Goal: Task Accomplishment & Management: Manage account settings

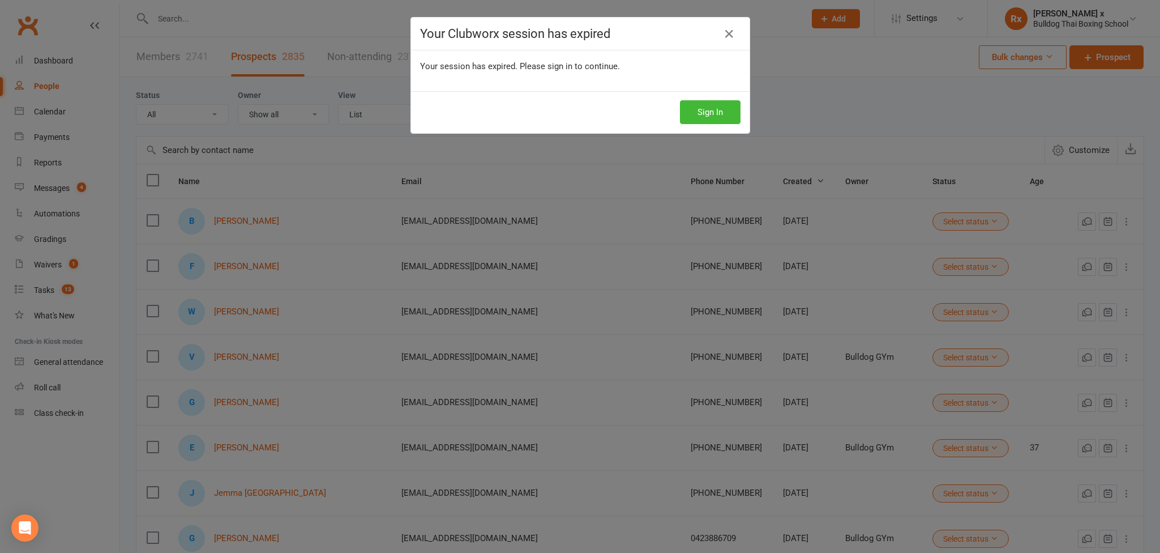
select select "100"
click at [706, 112] on button "Sign In" at bounding box center [710, 112] width 61 height 24
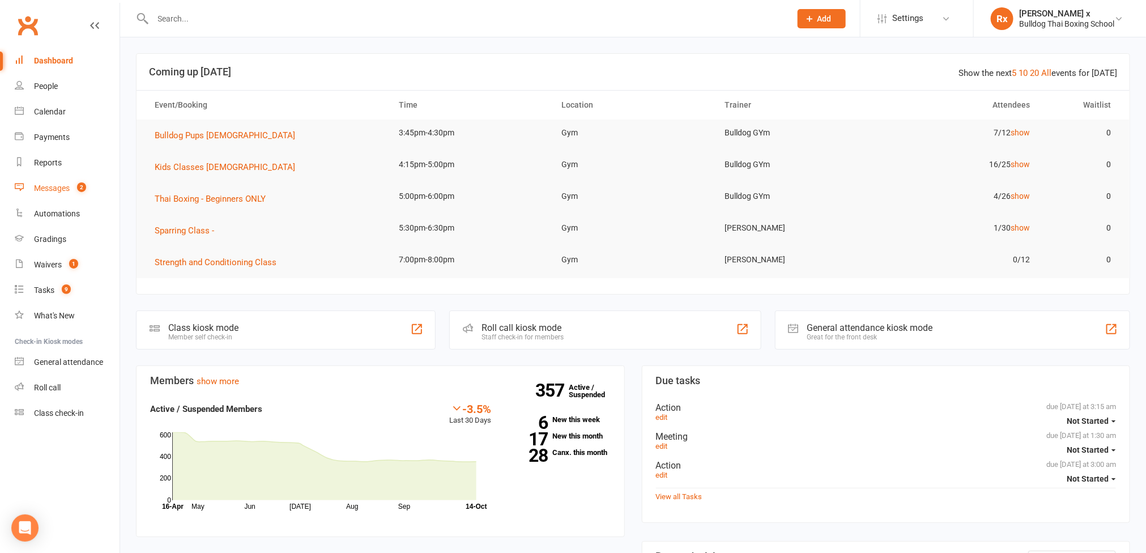
click at [41, 192] on div "Messages" at bounding box center [52, 188] width 36 height 9
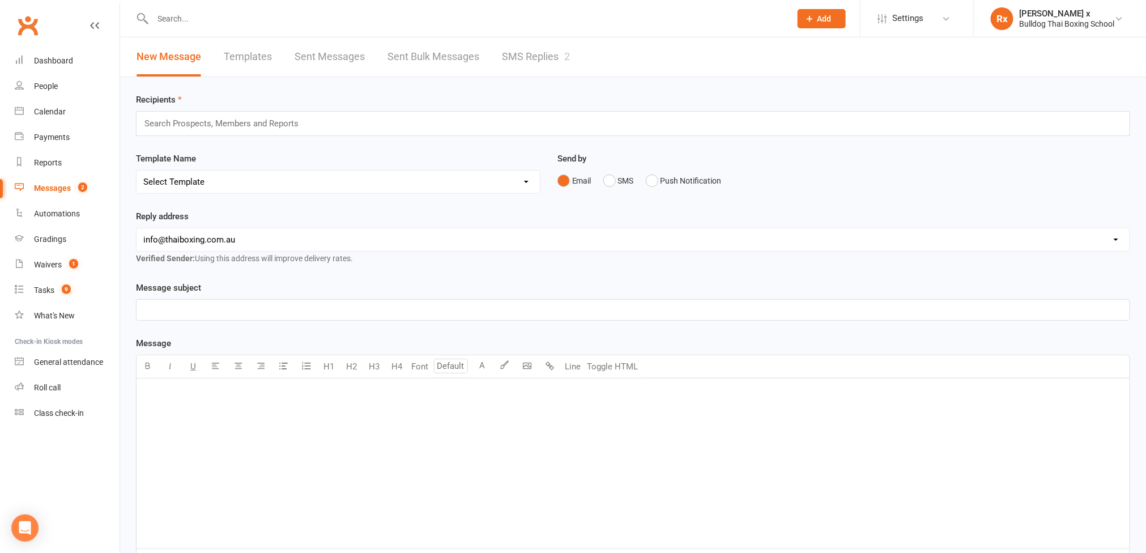
click at [528, 52] on link "SMS Replies 2" at bounding box center [536, 56] width 68 height 39
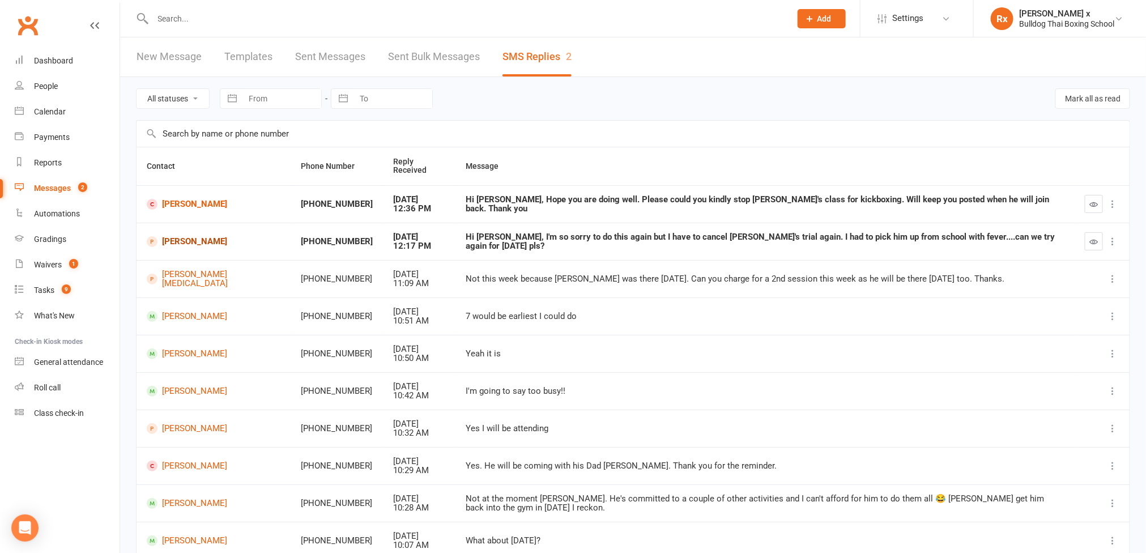
click at [175, 236] on link "[PERSON_NAME]" at bounding box center [214, 241] width 134 height 11
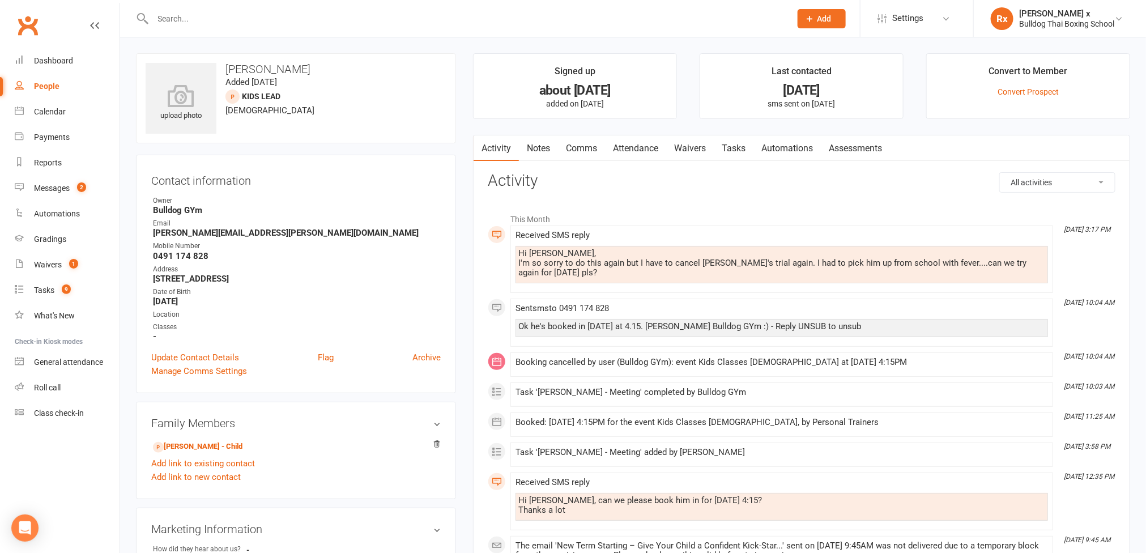
click at [600, 266] on div "Hi Danuta, I'm so sorry to do this again but I have to cancel Danyal's trial ag…" at bounding box center [781, 263] width 527 height 29
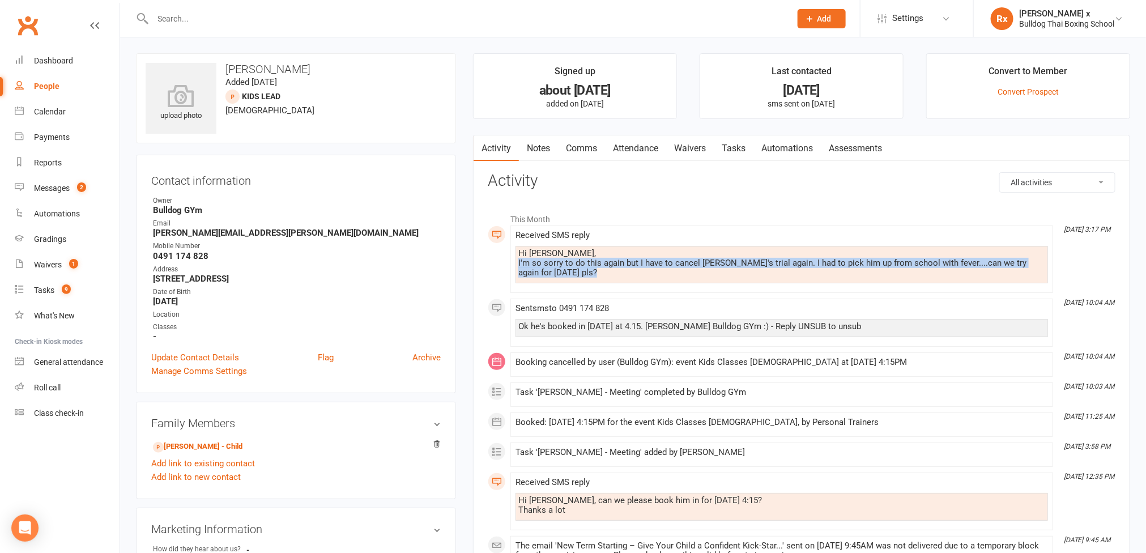
click at [600, 265] on div "Hi Danuta, I'm so sorry to do this again but I have to cancel Danyal's trial ag…" at bounding box center [781, 263] width 527 height 29
copy div "I'm so sorry to do this again but I have to cancel Danyal's trial again. I had …"
click at [736, 143] on link "Tasks" at bounding box center [734, 148] width 40 height 26
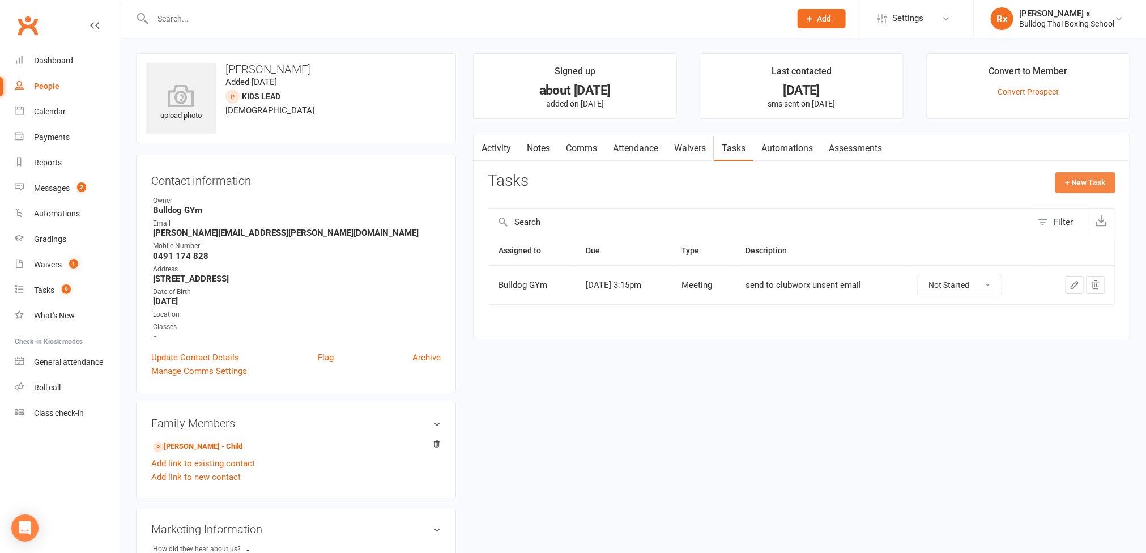
click at [1086, 176] on button "+ New Task" at bounding box center [1085, 182] width 60 height 20
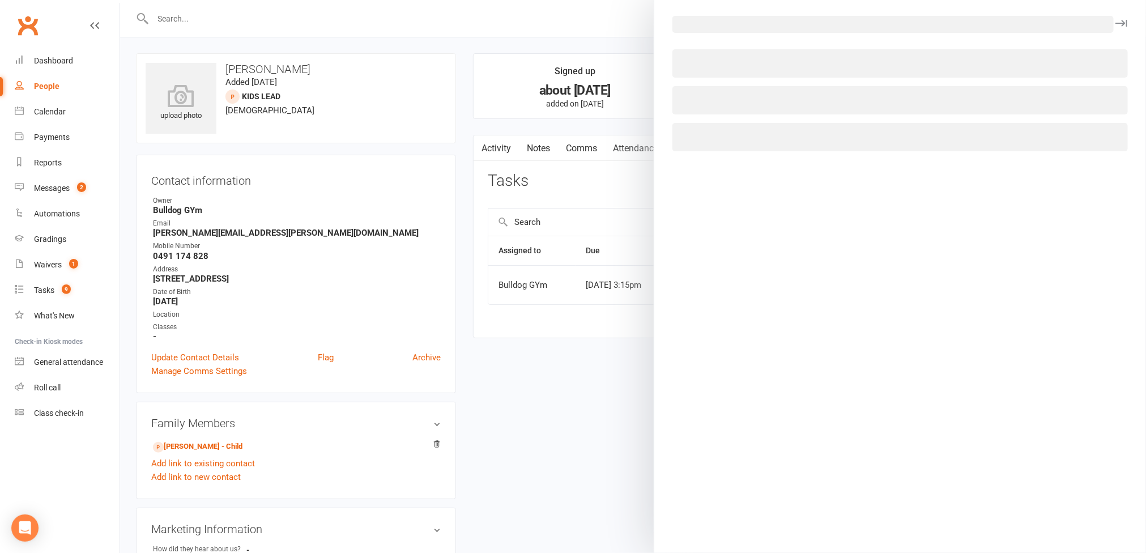
select select "45795"
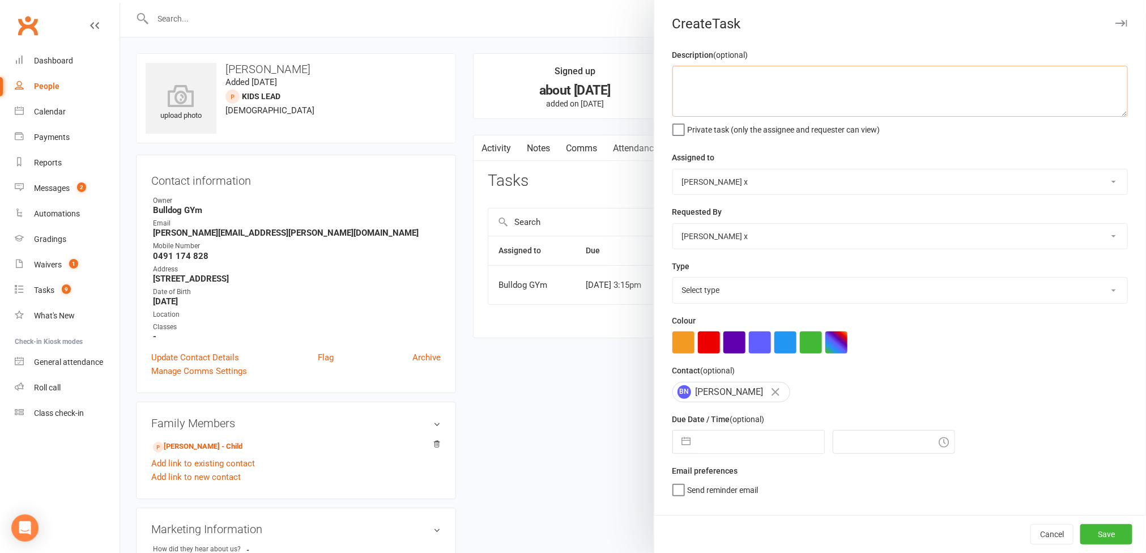
click at [680, 91] on textarea at bounding box center [899, 91] width 455 height 51
paste textarea "I'm so sorry to do this again but I have to cancel Danyal's trial again. I had …"
type textarea "Message: "I'm so sorry to do this again but I have to cancel Danyal's trial aga…"
click at [1088, 184] on select "Bulldog GYm Alex O'Neil Rhoda x Nick Stone Lara Ahola Mark Ward Personal Traine…" at bounding box center [900, 181] width 454 height 25
select select "12940"
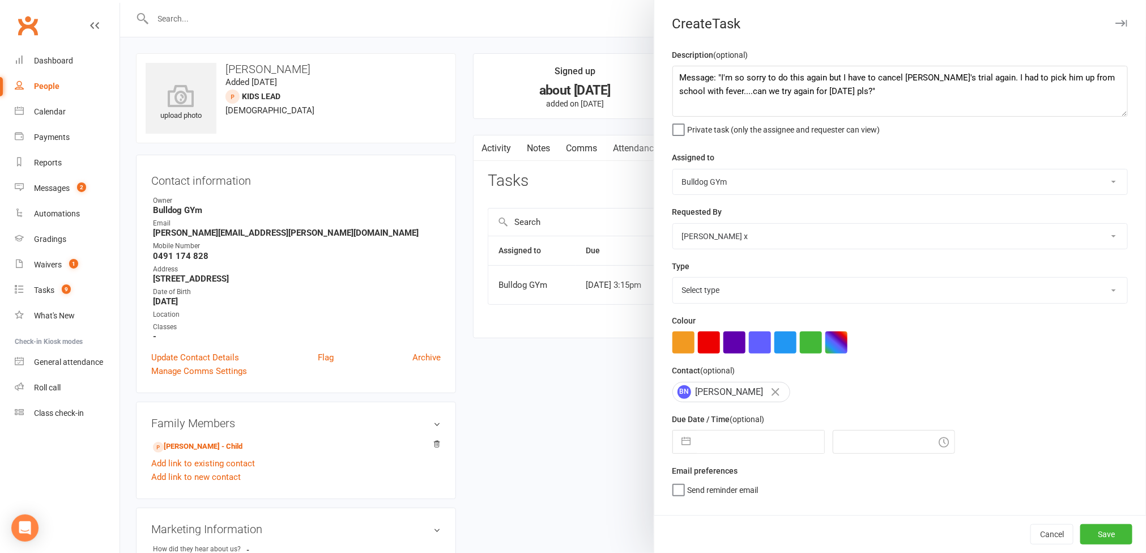
click at [673, 170] on select "Bulldog GYm Alex O'Neil Rhoda x Nick Stone Lara Ahola Mark Ward Personal Traine…" at bounding box center [900, 181] width 454 height 25
click at [1077, 299] on select "Select type Action E-mail Meeting Phone call Text Add new task type" at bounding box center [900, 290] width 454 height 25
select select "12049"
click at [673, 280] on select "Select type Action E-mail Meeting Phone call Text Add new task type" at bounding box center [900, 290] width 454 height 25
click at [720, 439] on input "text" at bounding box center [760, 441] width 127 height 23
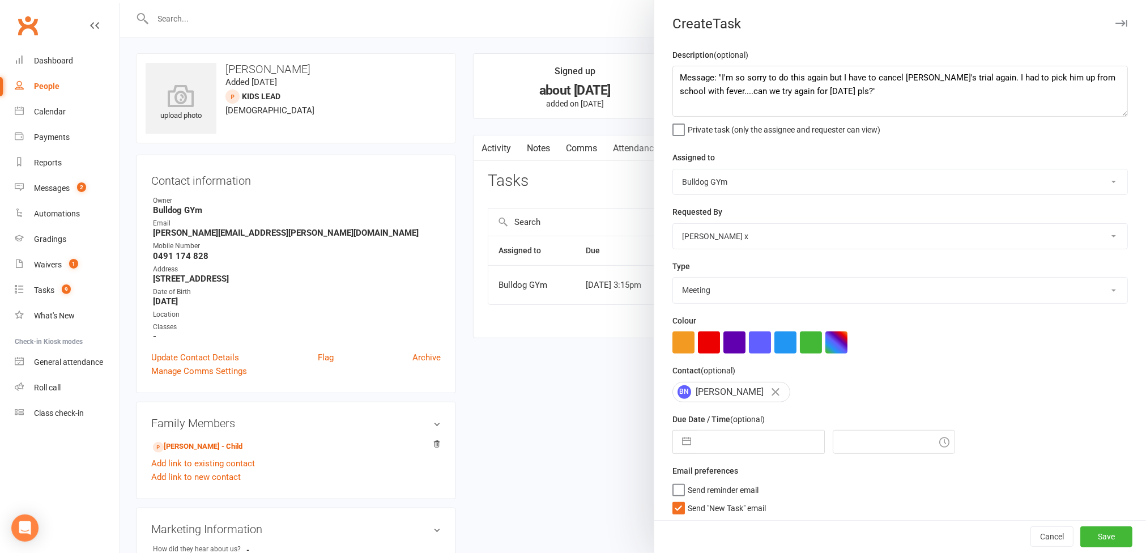
select select "8"
select select "2025"
select select "9"
select select "2025"
select select "10"
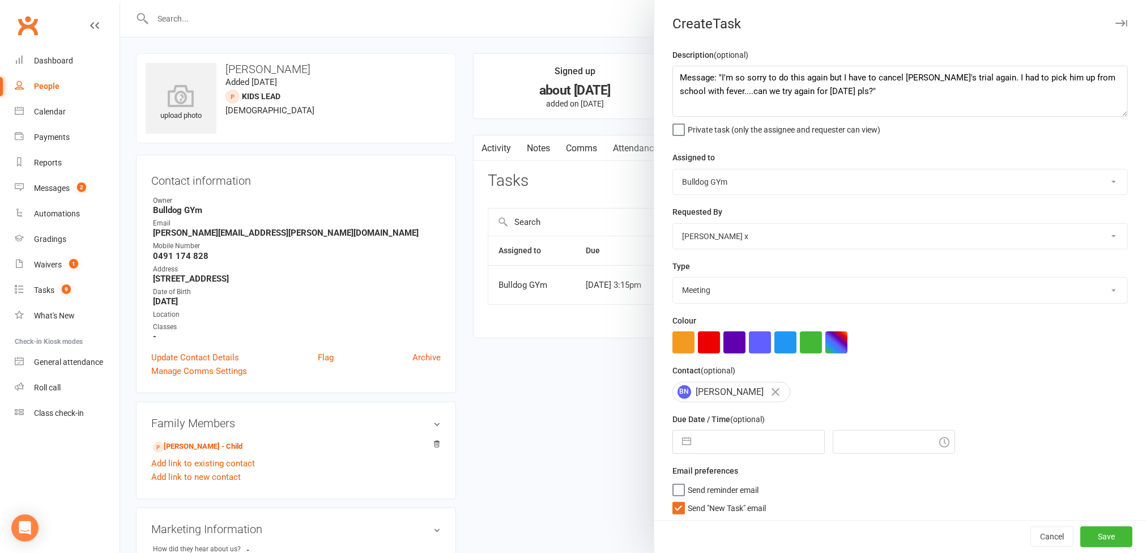
select select "2025"
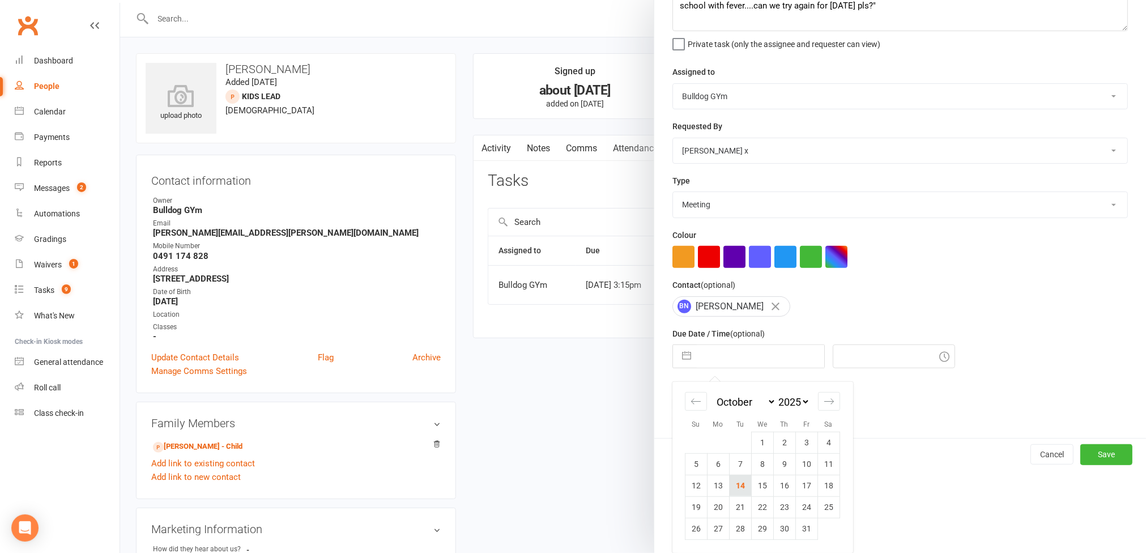
click at [731, 480] on td "14" at bounding box center [740, 486] width 22 height 22
type input "14 Oct 2025"
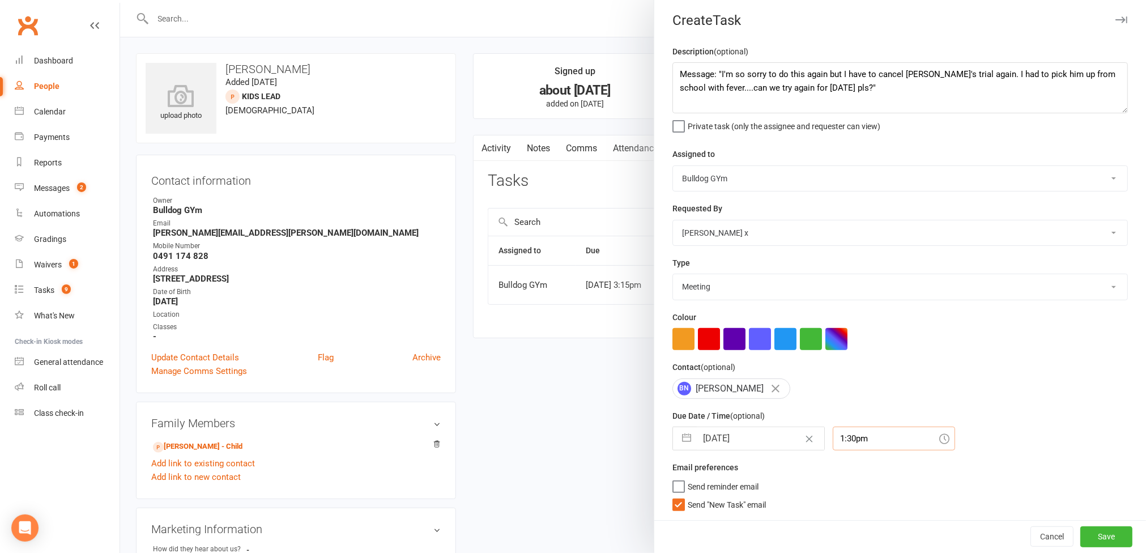
click at [860, 437] on input "1:30pm" at bounding box center [894, 438] width 122 height 24
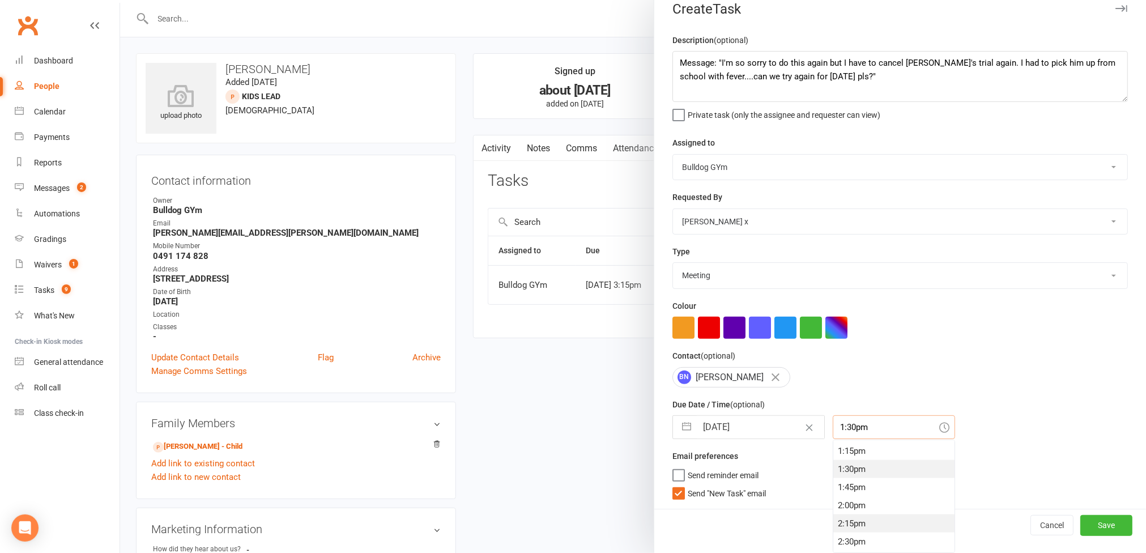
scroll to position [1129, 0]
click at [836, 515] on div "4:30pm" at bounding box center [893, 516] width 121 height 18
type input "4:30pm"
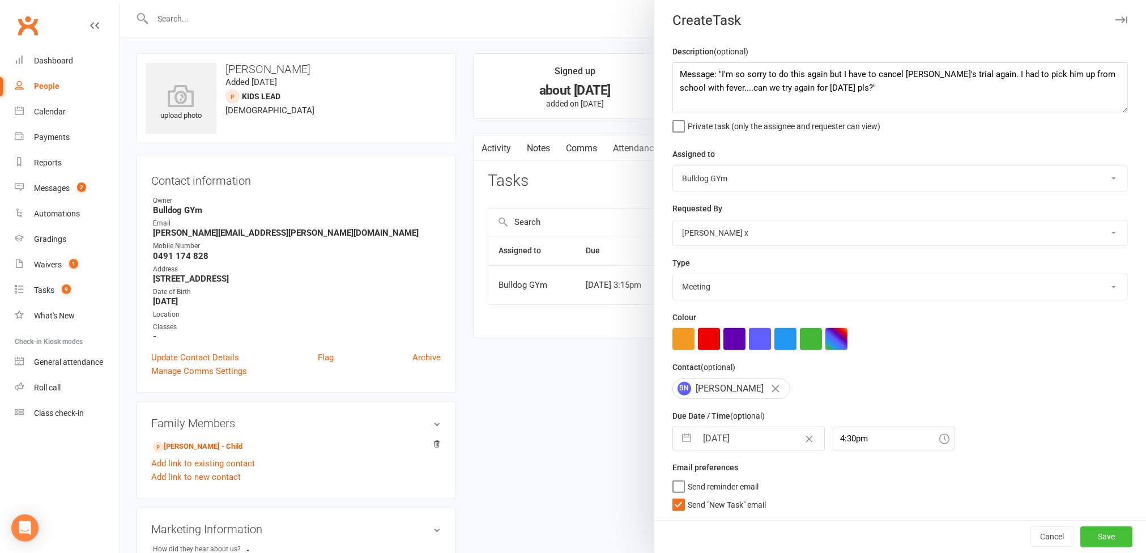
click at [1080, 537] on button "Save" at bounding box center [1106, 536] width 52 height 20
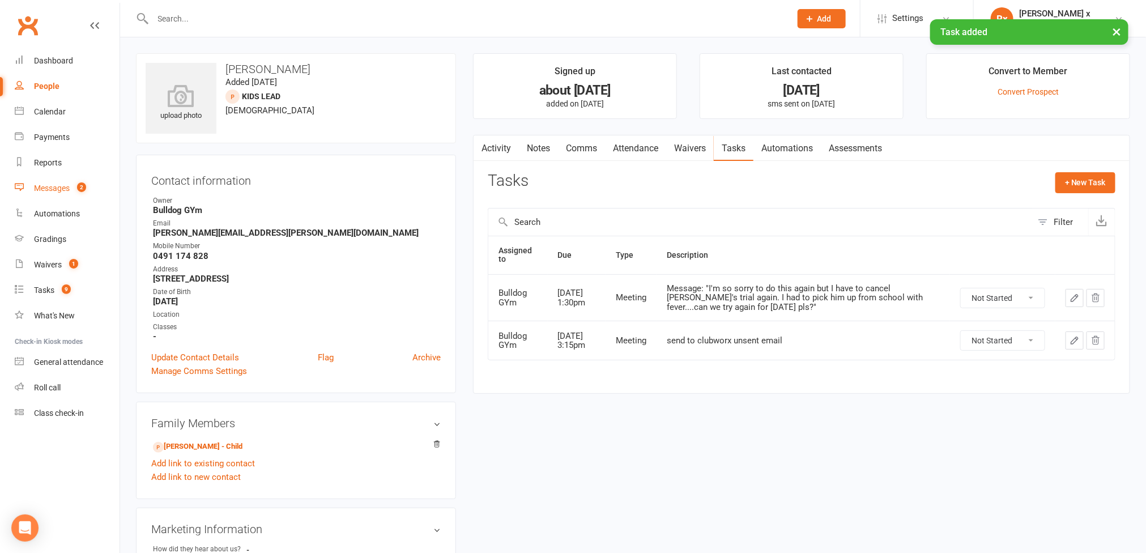
click at [62, 184] on div "Messages" at bounding box center [52, 188] width 36 height 9
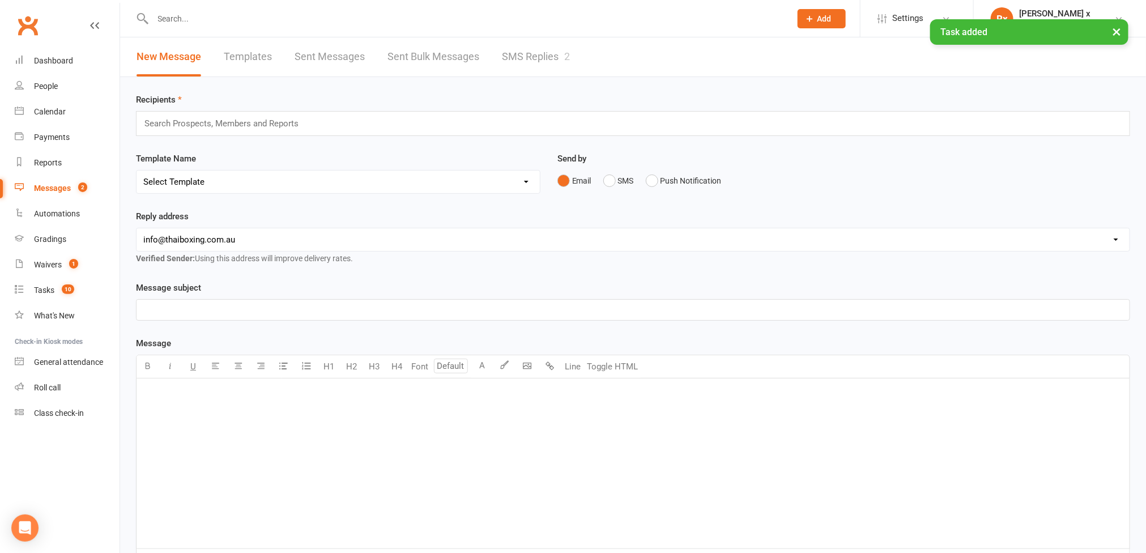
click at [525, 54] on link "SMS Replies 2" at bounding box center [536, 56] width 68 height 39
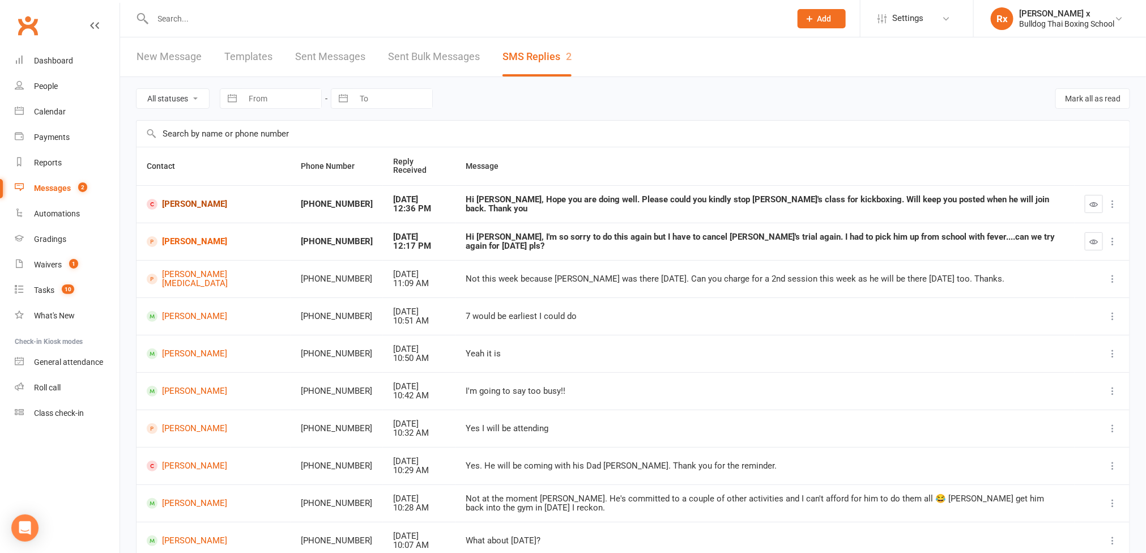
click at [170, 199] on link "Dechi Joshi" at bounding box center [214, 204] width 134 height 11
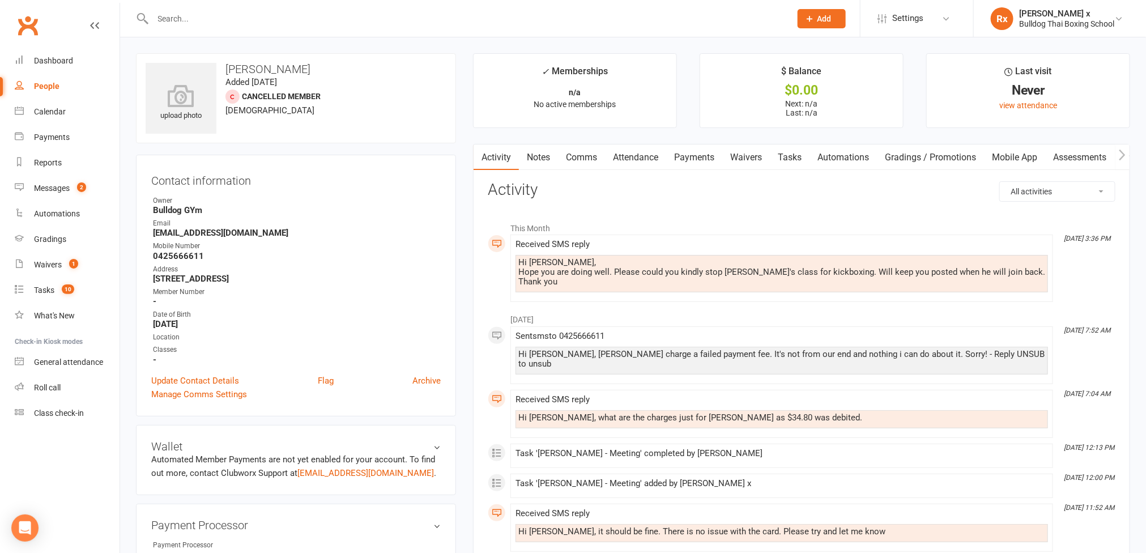
click at [655, 279] on div "Hi Danuta, Hope you are doing well. Please could you kindly stop Advith's class…" at bounding box center [781, 273] width 532 height 37
click at [653, 274] on div "Hi Danuta, Hope you are doing well. Please could you kindly stop Advith's class…" at bounding box center [781, 272] width 527 height 29
copy div "Hope you are doing well. Please could you kindly stop Advith's class for kickbo…"
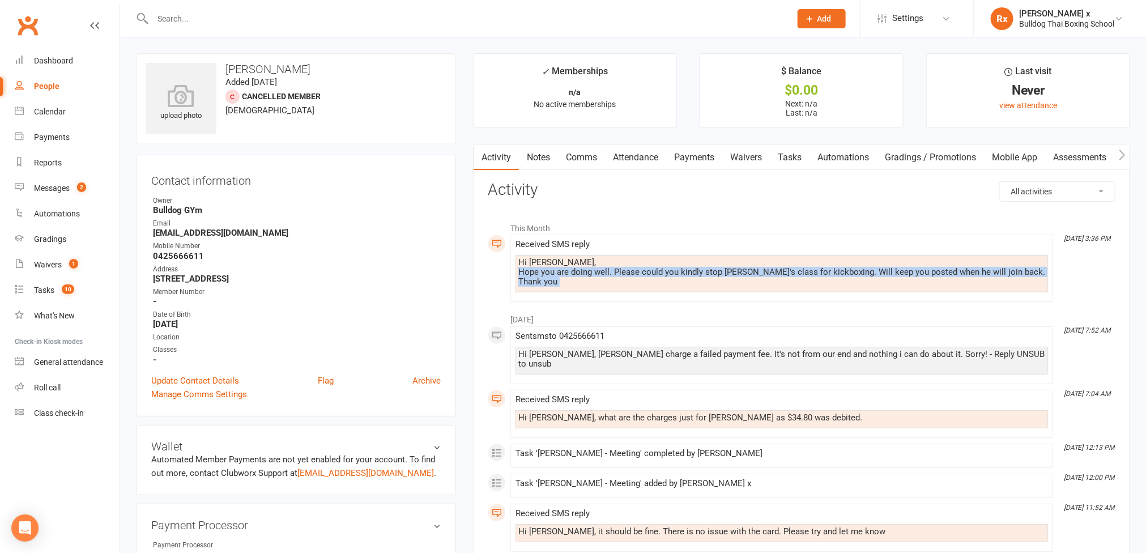
click at [797, 156] on link "Tasks" at bounding box center [790, 157] width 40 height 26
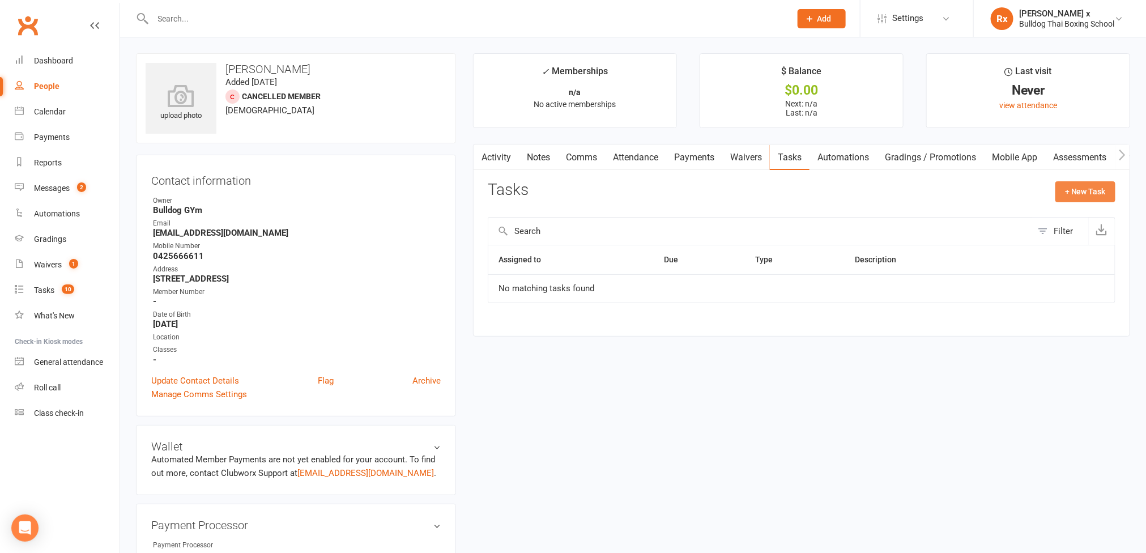
click at [1103, 192] on button "+ New Task" at bounding box center [1085, 191] width 60 height 20
select select "45795"
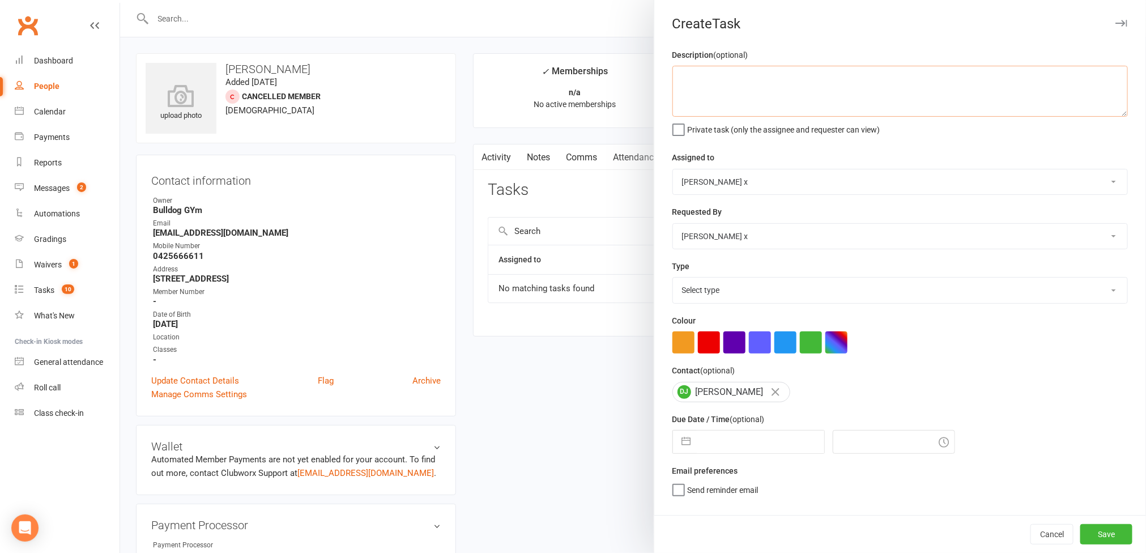
click at [740, 97] on textarea at bounding box center [899, 91] width 455 height 51
paste textarea "Hope you are doing well. Please could you kindly stop Advith's class for kickbo…"
type textarea "Messaged: "Hope you are doing well. Please could you kindly stop Advith's class…"
click at [1103, 178] on select "Bulldog GYm Alex O'Neil Rhoda x Nick Stone Lara Ahola Mark Ward Personal Traine…" at bounding box center [900, 181] width 454 height 25
select select "12940"
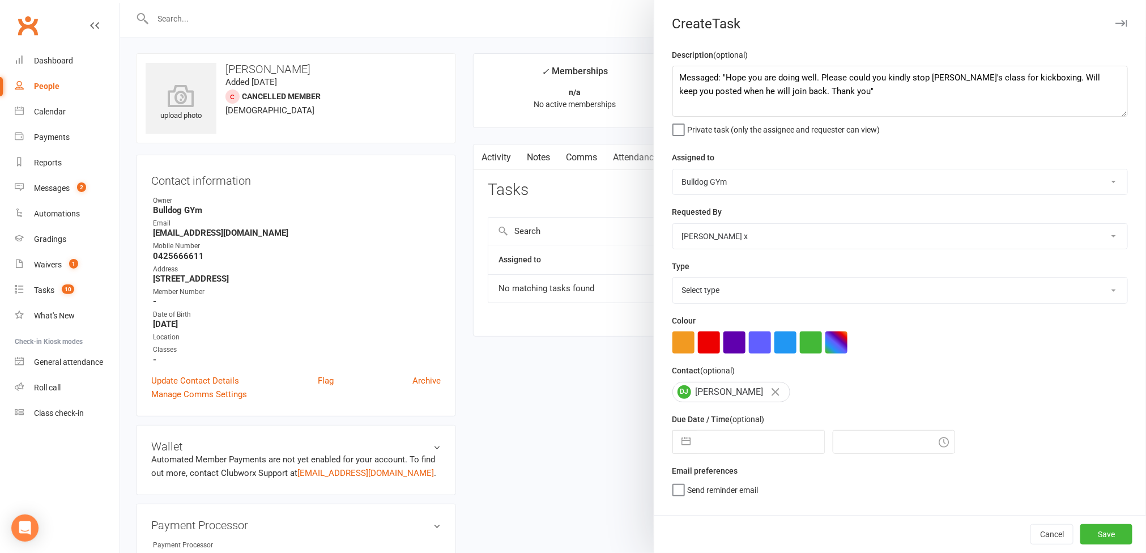
click at [673, 170] on select "Bulldog GYm Alex O'Neil Rhoda x Nick Stone Lara Ahola Mark Ward Personal Traine…" at bounding box center [900, 181] width 454 height 25
click at [1079, 302] on select "Select type Action E-mail Meeting Phone call Text Add new task type" at bounding box center [900, 290] width 454 height 25
select select "12049"
click at [673, 280] on select "Select type Action E-mail Meeting Phone call Text Add new task type" at bounding box center [900, 290] width 454 height 25
click at [751, 439] on input "text" at bounding box center [760, 441] width 127 height 23
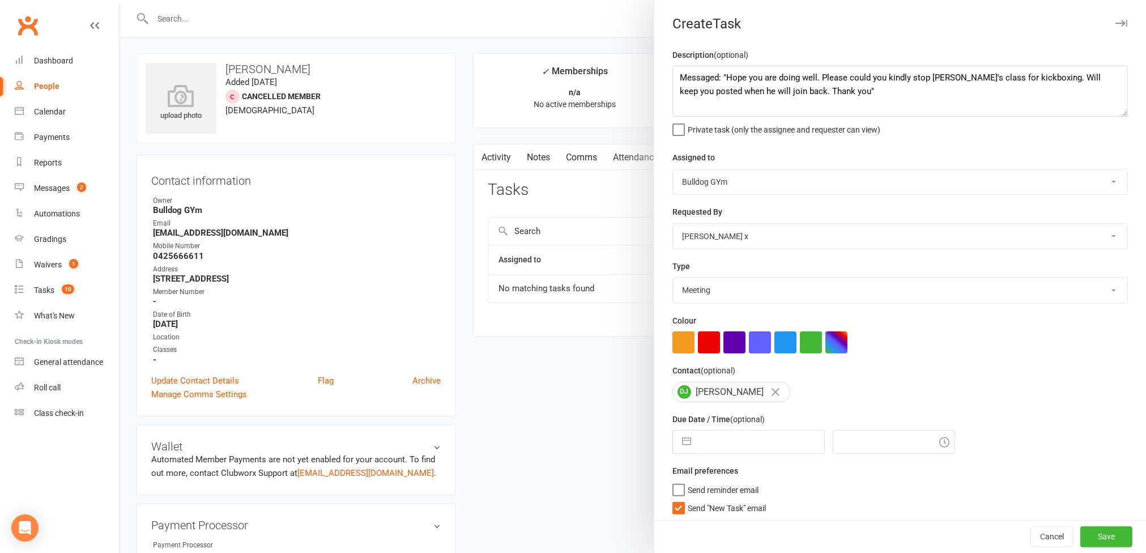
select select "8"
select select "2025"
select select "9"
select select "2025"
select select "10"
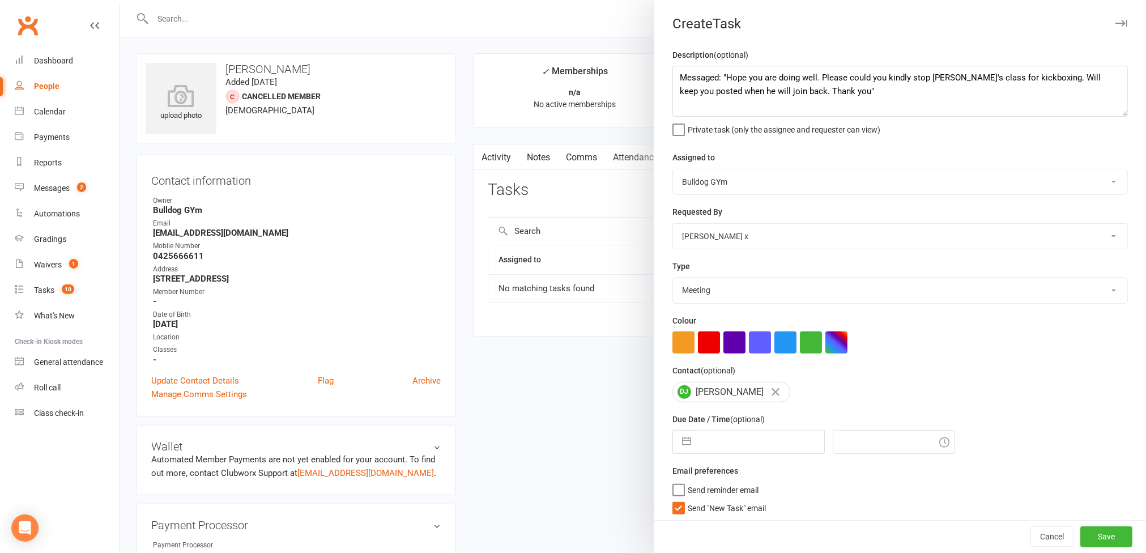
select select "2025"
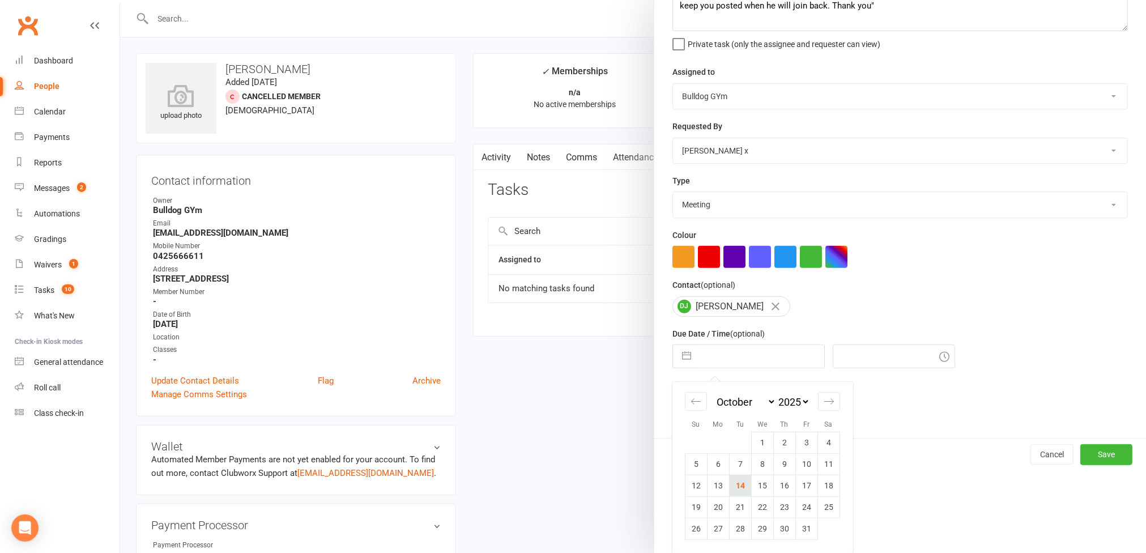
click at [739, 485] on td "14" at bounding box center [740, 486] width 22 height 22
type input "14 Oct 2025"
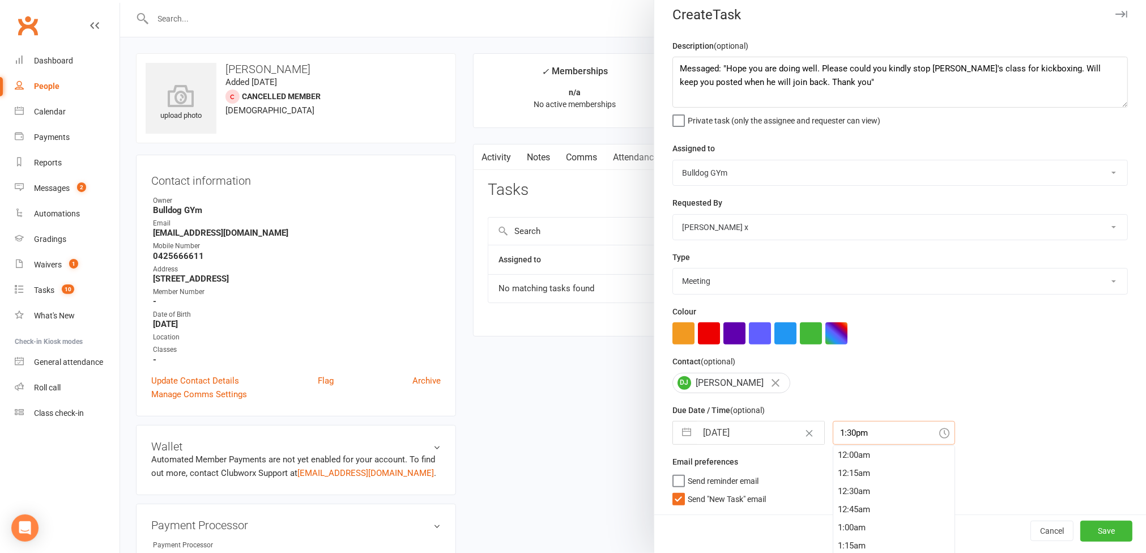
drag, startPoint x: 841, startPoint y: 439, endPoint x: 855, endPoint y: 478, distance: 41.6
click at [843, 438] on input "1:30pm" at bounding box center [894, 433] width 122 height 24
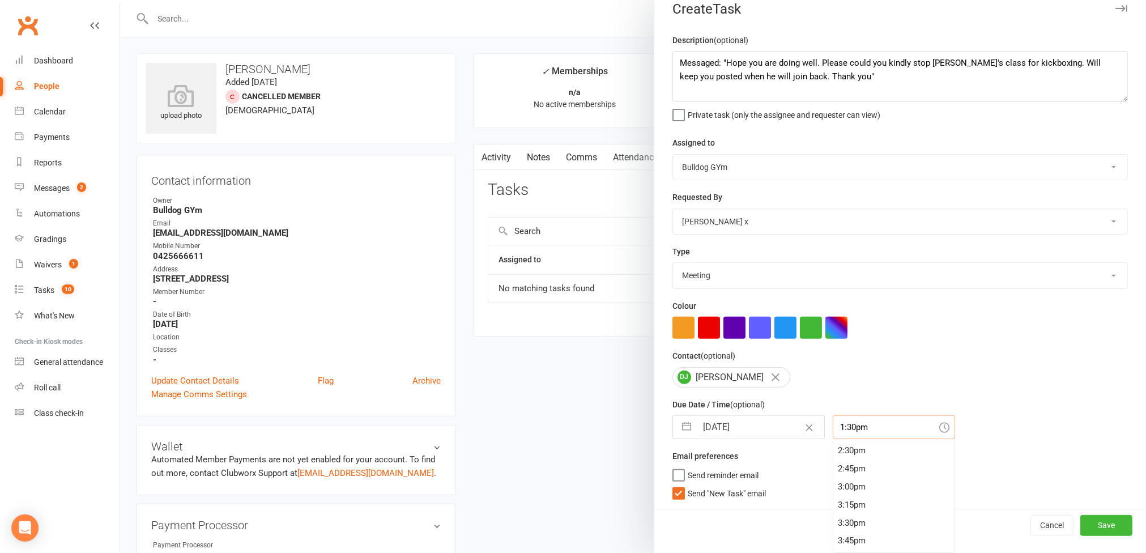
scroll to position [1129, 0]
click at [845, 515] on div "4:30pm" at bounding box center [893, 516] width 121 height 18
type input "4:30pm"
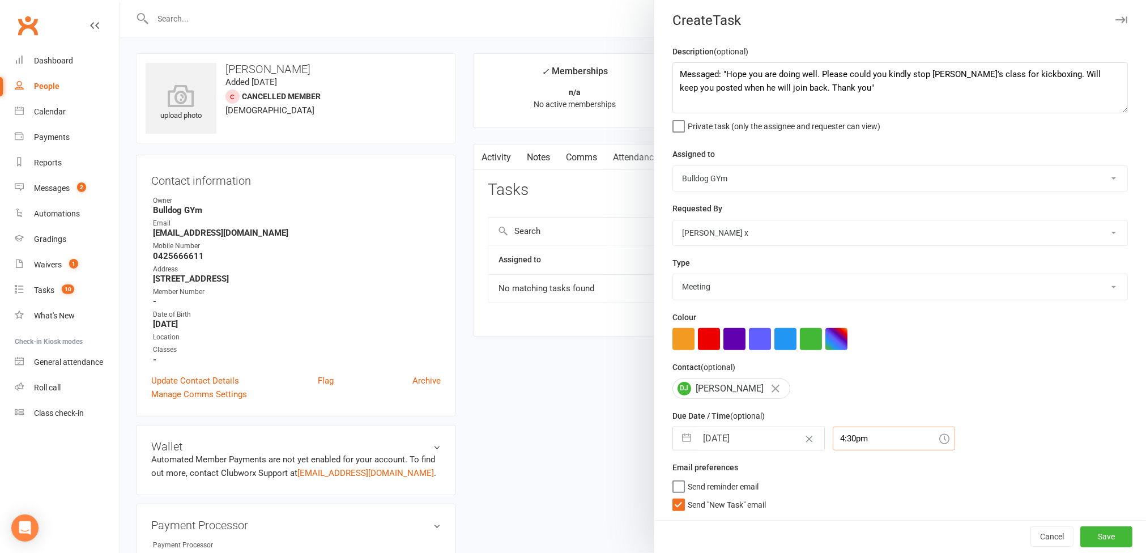
scroll to position [9, 0]
click at [1080, 528] on button "Save" at bounding box center [1106, 536] width 52 height 20
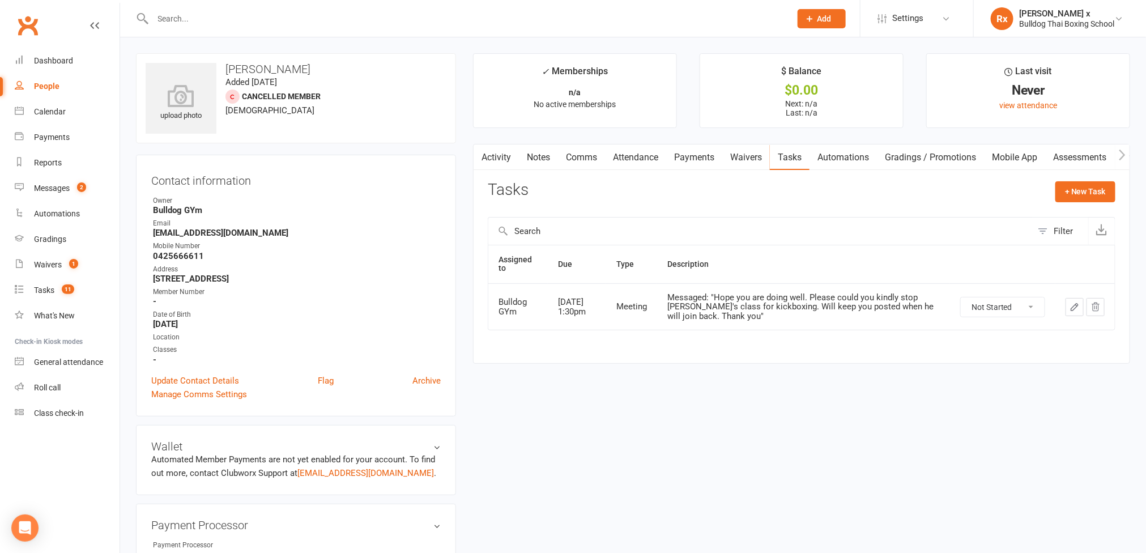
click at [53, 87] on div "People" at bounding box center [46, 86] width 25 height 9
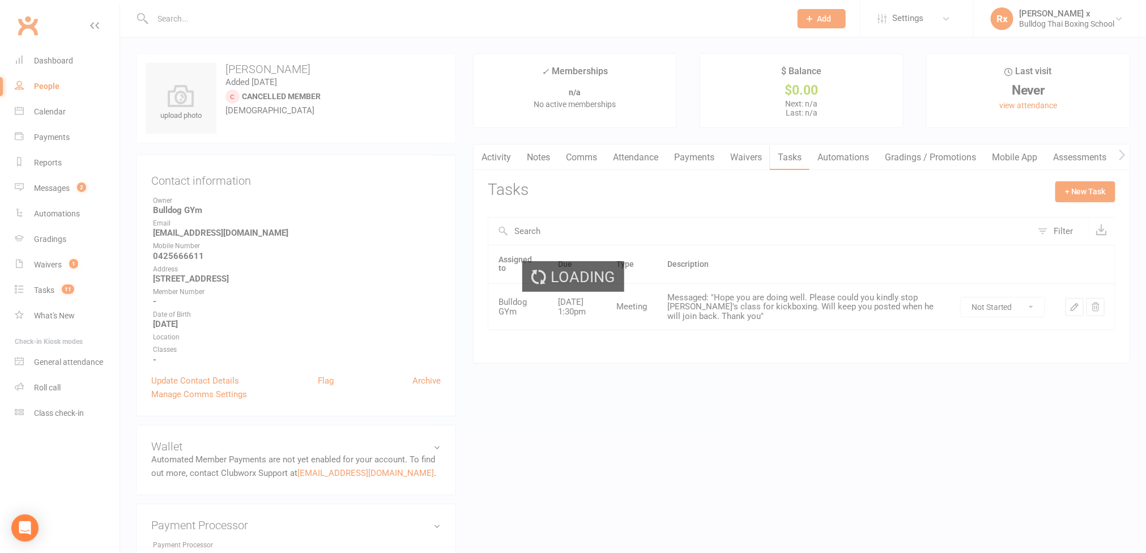
select select "100"
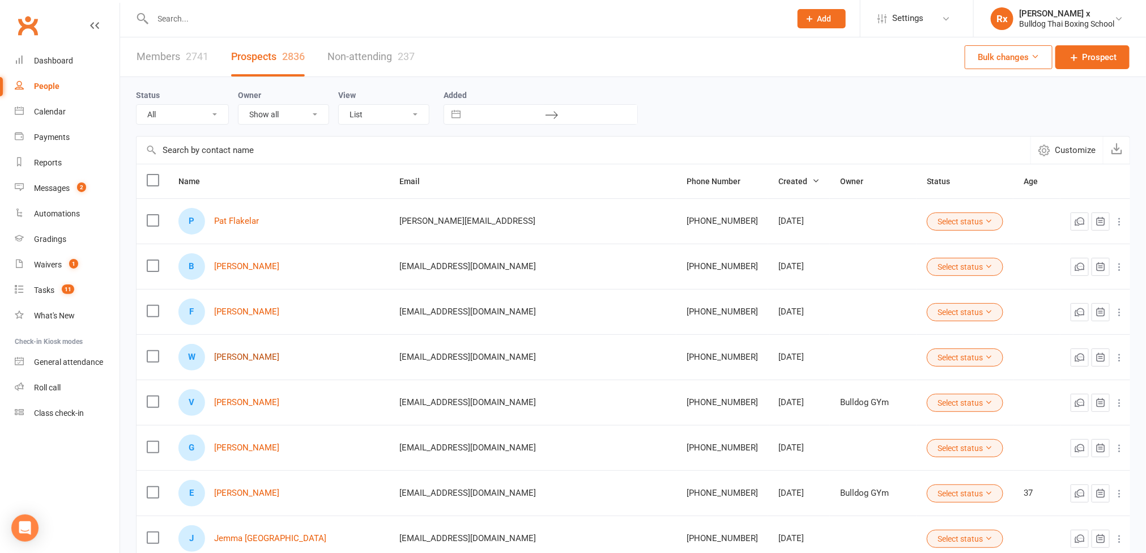
click at [249, 359] on link "[PERSON_NAME]" at bounding box center [246, 357] width 65 height 10
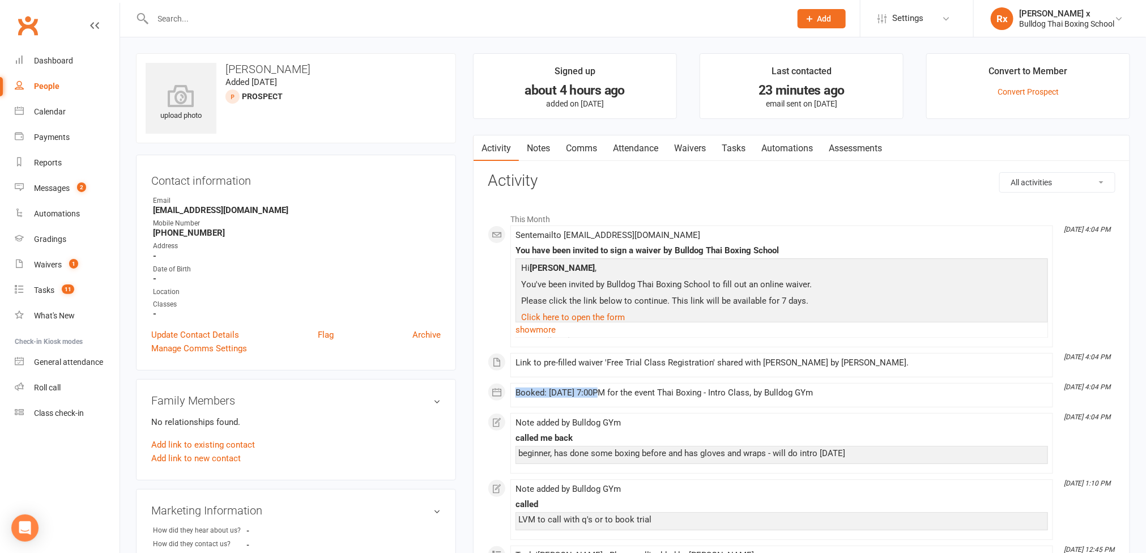
drag, startPoint x: 596, startPoint y: 391, endPoint x: 513, endPoint y: 394, distance: 83.3
click at [513, 394] on li "Oct 14, 4:04 PM Booked: 20 Oct 2025 at 7:00PM for the event Thai Boxing - Intro…" at bounding box center [781, 395] width 543 height 24
copy div "Booked: 20 Oct 2025"
click at [52, 87] on div "People" at bounding box center [46, 86] width 25 height 9
select select "100"
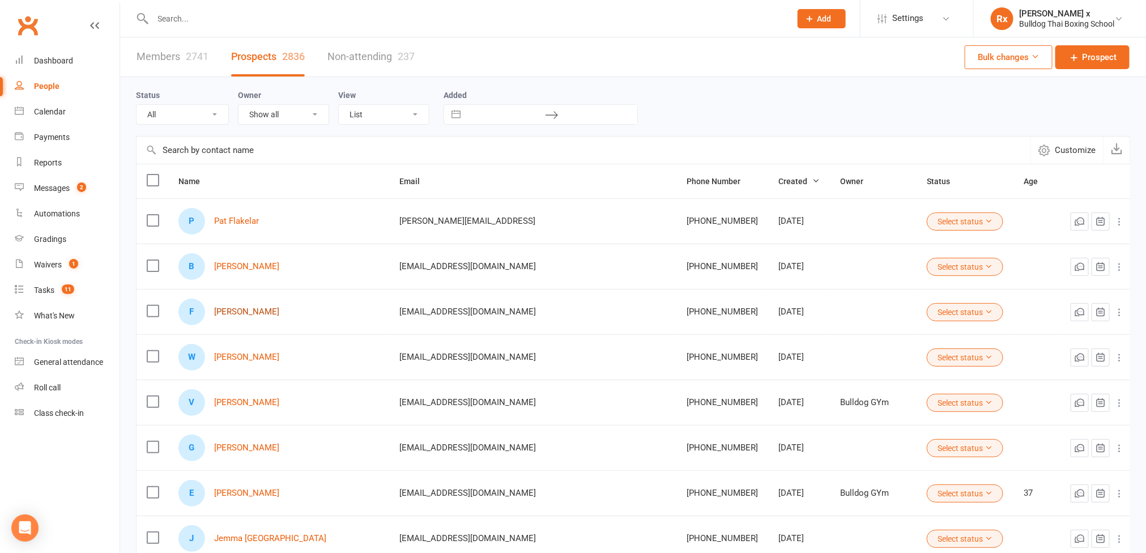
click at [242, 317] on link "[PERSON_NAME]" at bounding box center [246, 312] width 65 height 10
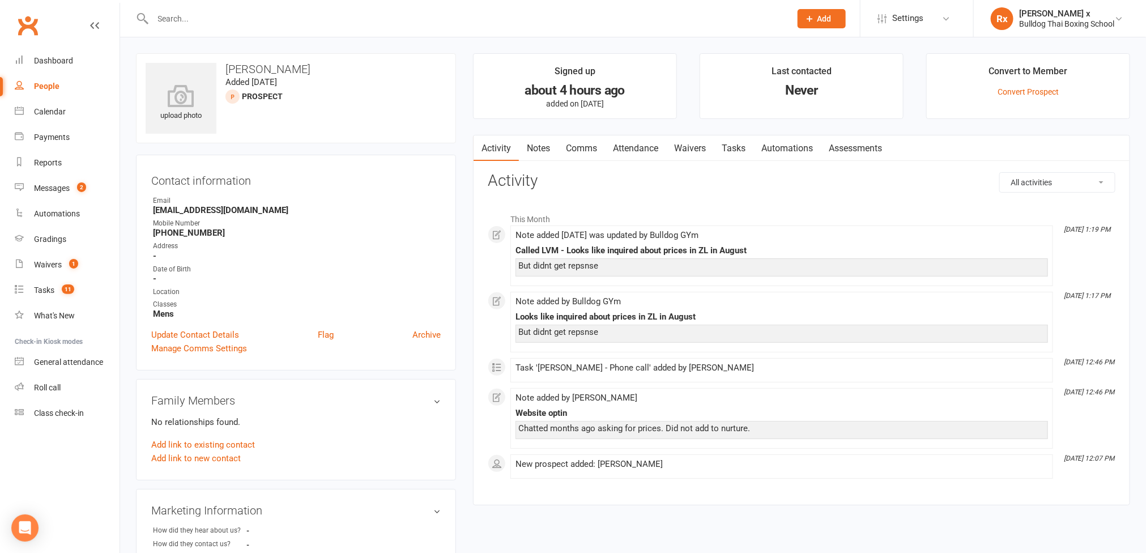
click at [53, 90] on div "People" at bounding box center [46, 86] width 25 height 9
select select "100"
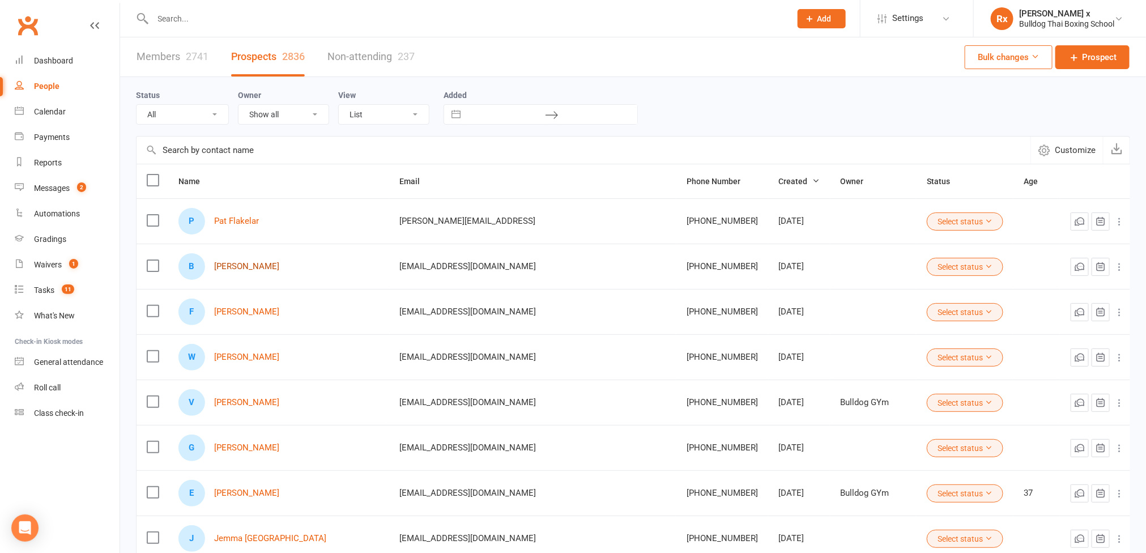
click at [238, 267] on link "[PERSON_NAME]" at bounding box center [246, 267] width 65 height 10
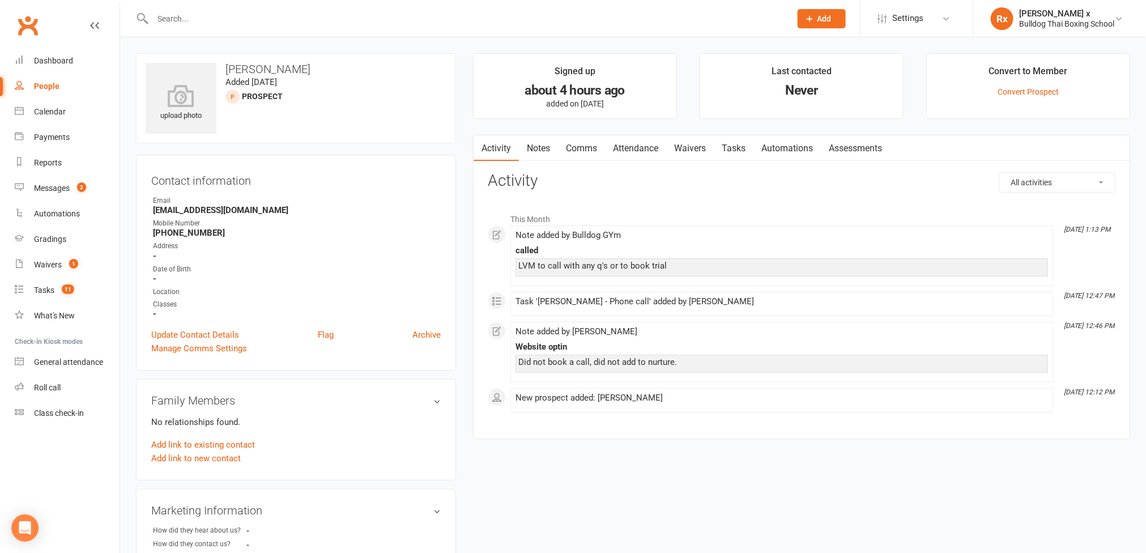
click at [41, 82] on div "People" at bounding box center [46, 86] width 25 height 9
select select "100"
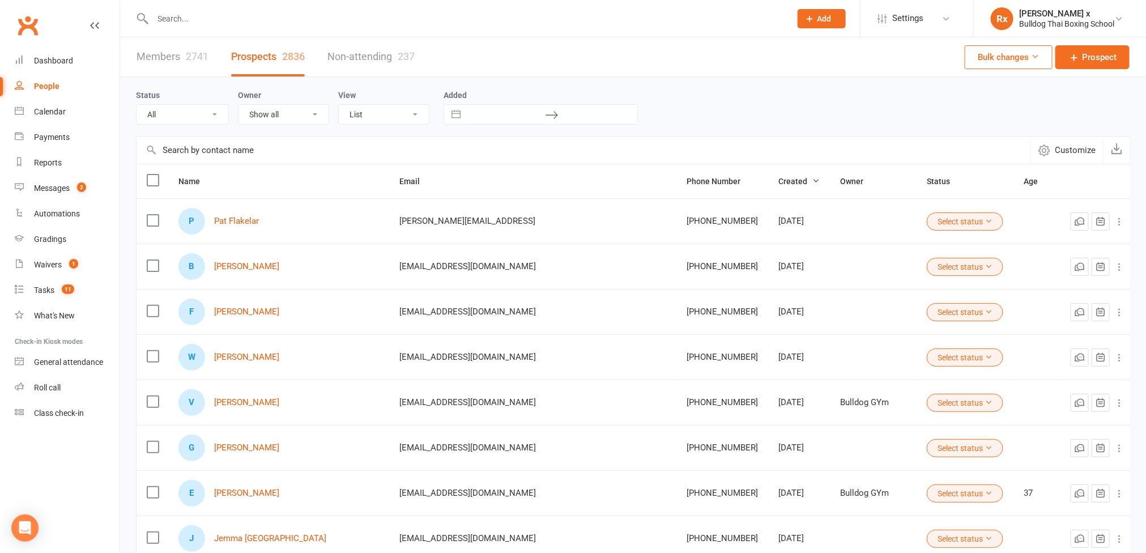
click at [248, 216] on div "P Pat Flakelar" at bounding box center [278, 221] width 200 height 27
click at [247, 218] on link "Pat Flakelar" at bounding box center [236, 221] width 45 height 10
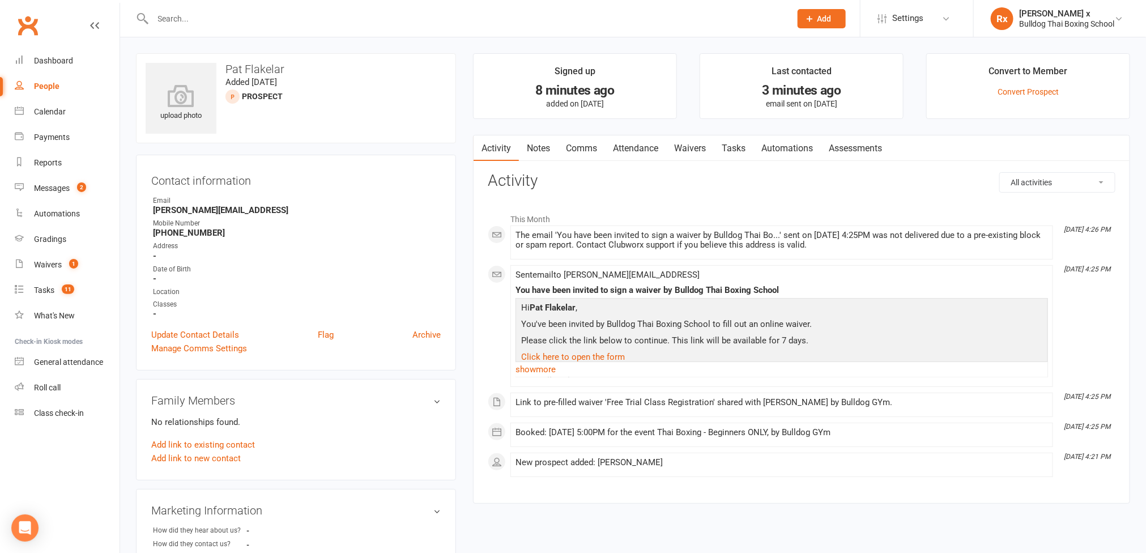
click at [195, 232] on strong "+61413437866" at bounding box center [297, 233] width 288 height 10
copy strong "+61413437866"
click at [537, 153] on link "Notes" at bounding box center [538, 148] width 39 height 26
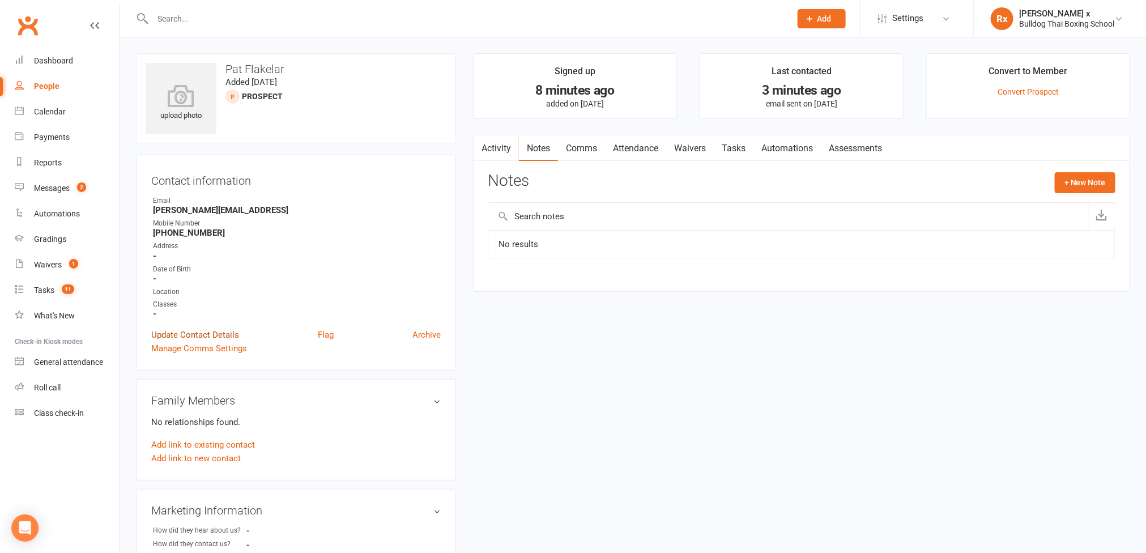
click at [190, 336] on link "Update Contact Details" at bounding box center [195, 335] width 88 height 14
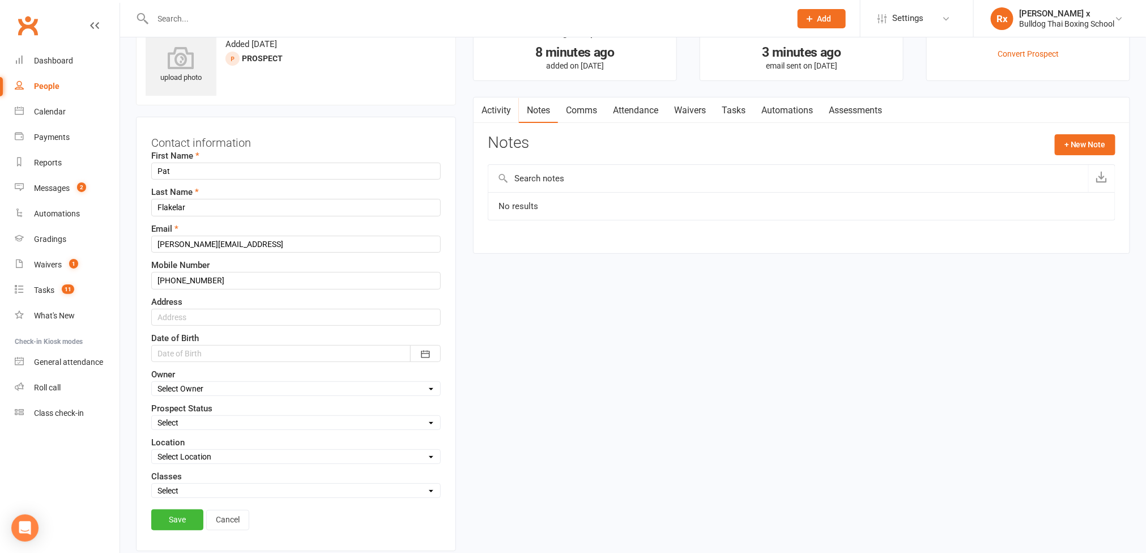
scroll to position [53, 0]
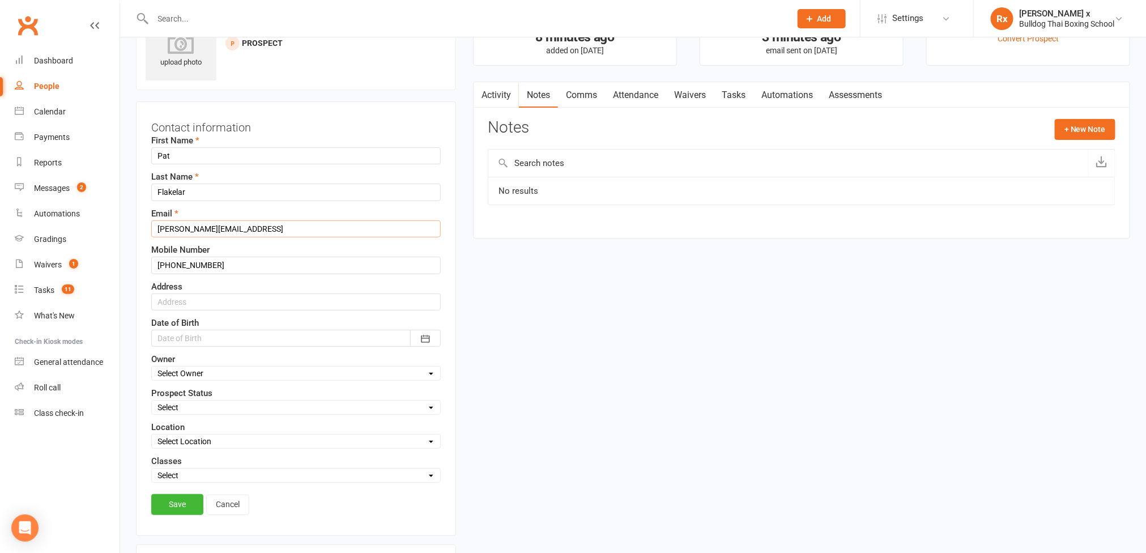
click at [269, 230] on input "patrick.flakelar@hotmail.con" at bounding box center [295, 228] width 289 height 17
type input "patrick.flakelar@hotmail.com"
click at [170, 511] on link "Save" at bounding box center [177, 504] width 52 height 20
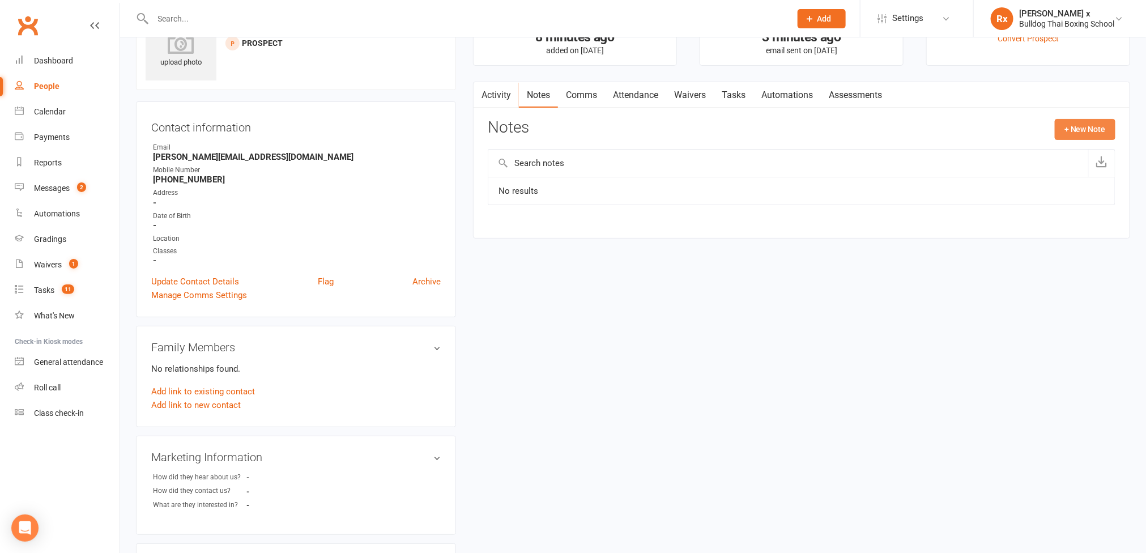
click at [1096, 131] on button "+ New Note" at bounding box center [1085, 129] width 61 height 20
click at [591, 177] on input "text" at bounding box center [802, 176] width 628 height 24
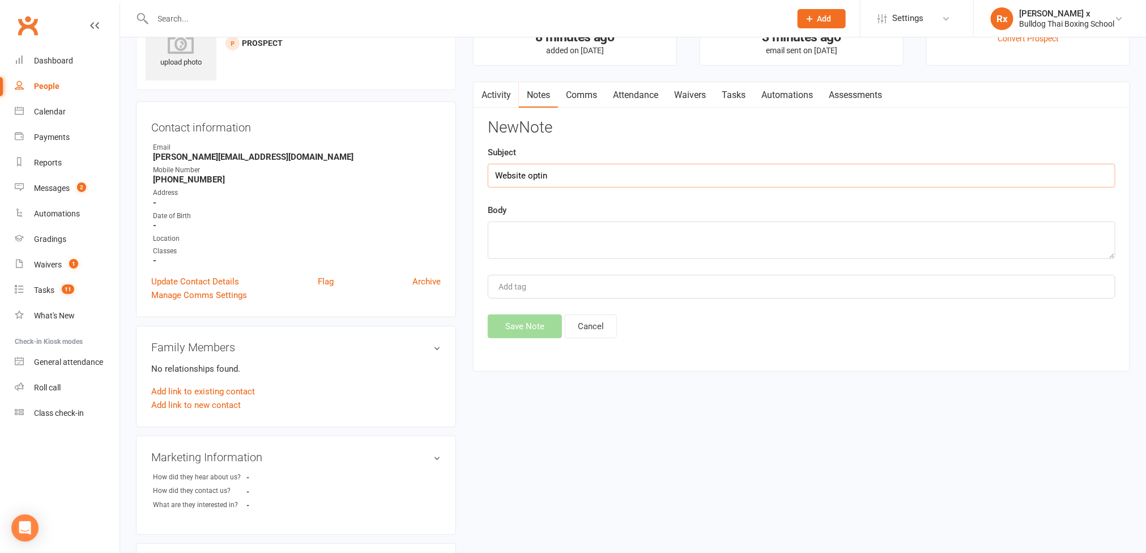
type input "Website optin"
click at [651, 233] on textarea at bounding box center [802, 239] width 628 height 37
paste textarea "Wednesday, October 15, 2025 11:00 AM"
click at [590, 228] on textarea "Edited email add as typo. Booked a call on Wednesday, October 15, 2025 11:00 AM" at bounding box center [802, 239] width 628 height 37
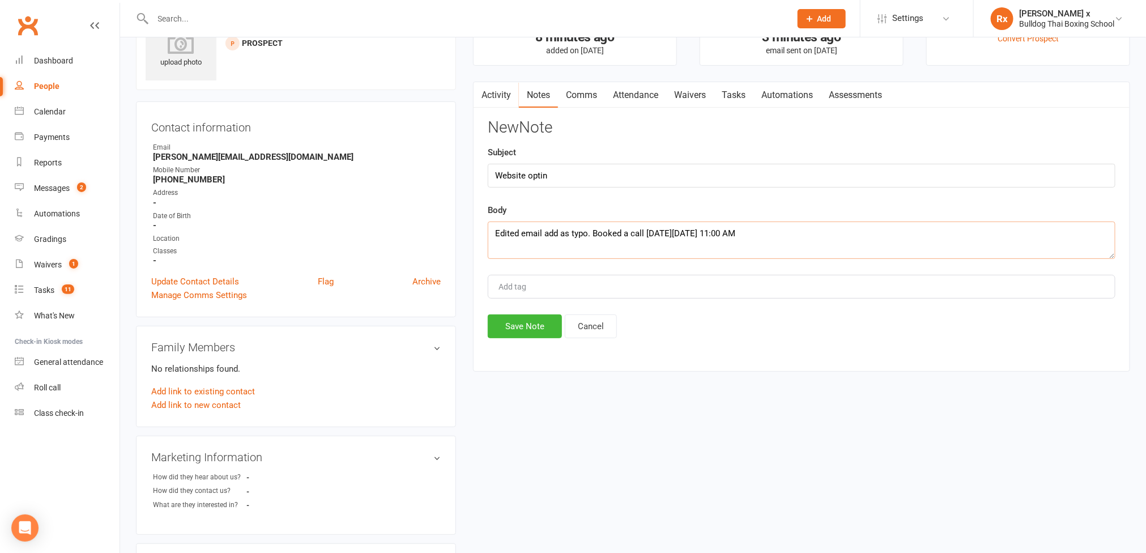
click at [590, 228] on textarea "Edited email add as typo. Booked a call on Wednesday, October 15, 2025 11:00 AM" at bounding box center [802, 239] width 628 height 37
type textarea "Edited email add as typo. Booked a call on Wednesday, October 15, 2025 11:00 AM"
click at [587, 331] on button "Cancel" at bounding box center [591, 326] width 52 height 24
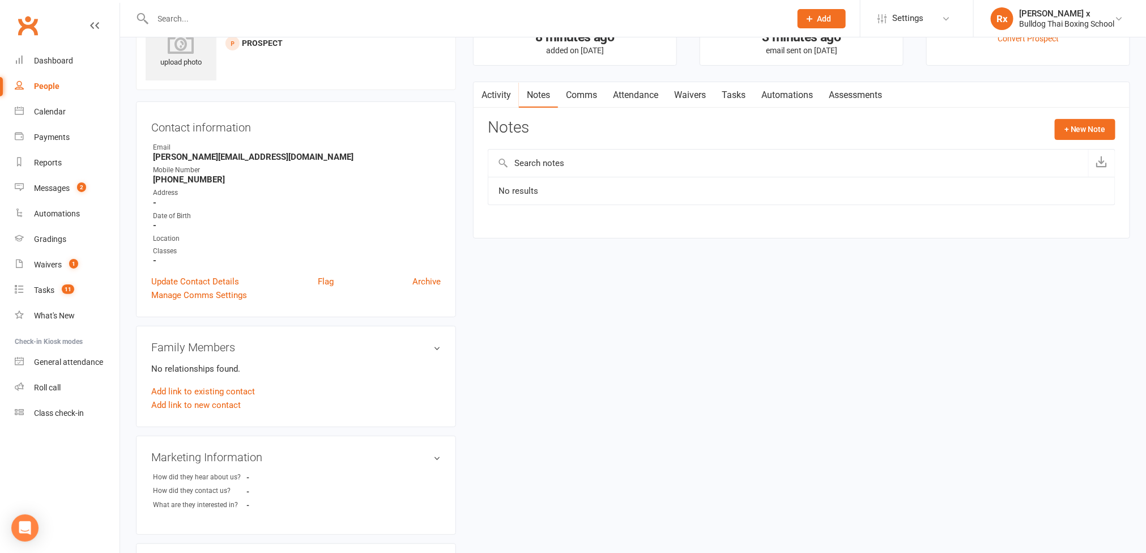
click at [508, 88] on link "Activity" at bounding box center [495, 95] width 45 height 26
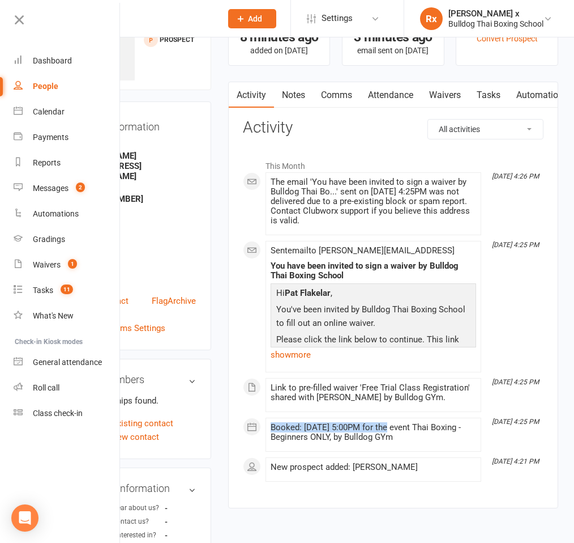
drag, startPoint x: 389, startPoint y: 428, endPoint x: 262, endPoint y: 433, distance: 127.0
click at [262, 433] on div "This Month Oct 14, 4:26 PM The email 'You have been invited to sign a waiver by…" at bounding box center [393, 317] width 301 height 327
copy div "Booked: 14 Oct 2025 at 5:00PM"
click at [443, 451] on li "Oct 14, 4:25 PM Booked: 14 Oct 2025 at 5:00PM for the event Thai Boxing - Begin…" at bounding box center [374, 434] width 216 height 34
drag, startPoint x: 362, startPoint y: 438, endPoint x: 267, endPoint y: 432, distance: 94.8
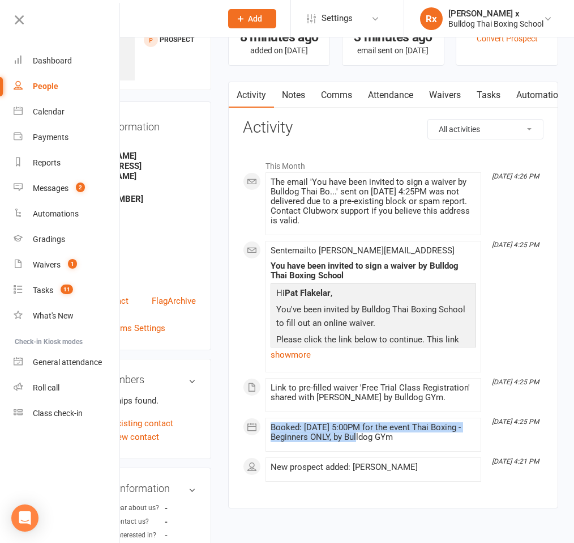
click at [267, 432] on li "Oct 14, 4:25 PM Booked: 14 Oct 2025 at 5:00PM for the event Thai Boxing - Begin…" at bounding box center [374, 434] width 216 height 34
copy div "Booked: 14 Oct 2025 at 5:00PM for the event Thai Boxing - Beginners ONLY"
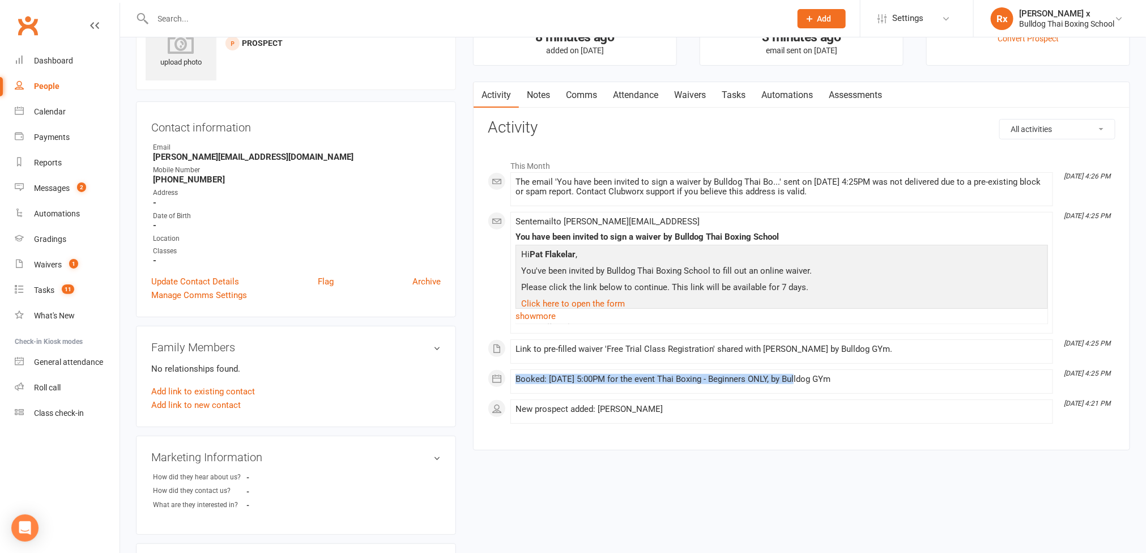
click at [548, 89] on link "Notes" at bounding box center [538, 95] width 39 height 26
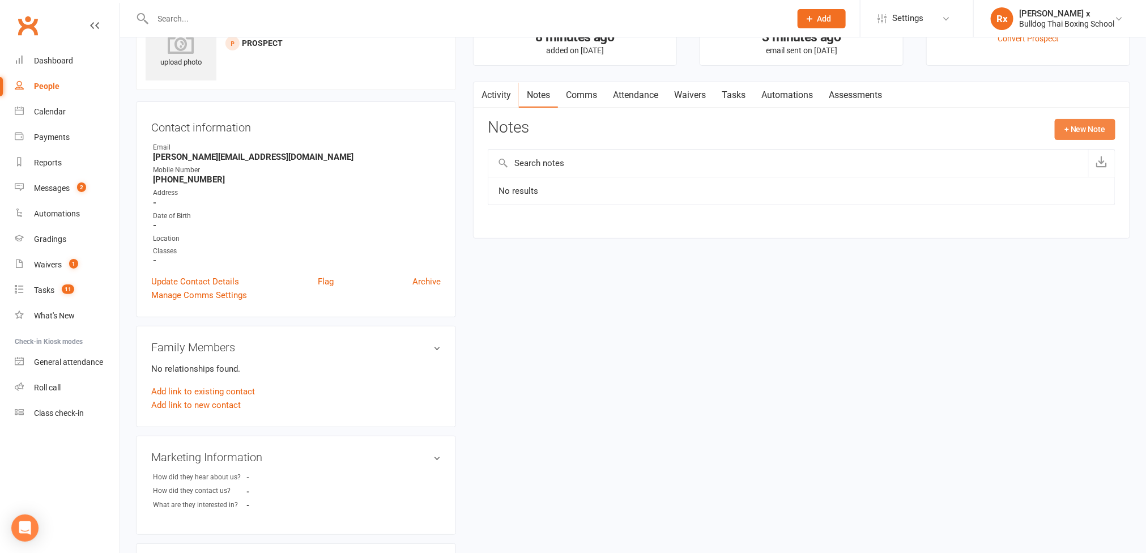
click at [1086, 131] on button "+ New Note" at bounding box center [1085, 129] width 61 height 20
click at [569, 180] on input "text" at bounding box center [802, 176] width 628 height 24
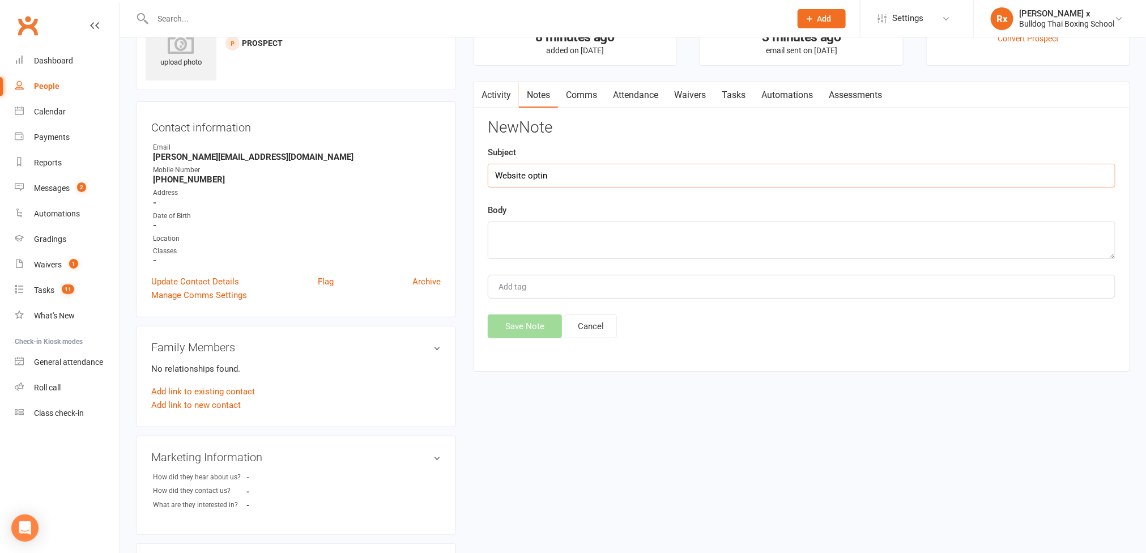
type input "Website optin"
click at [546, 247] on textarea at bounding box center [802, 239] width 628 height 37
paste textarea "Edited email add as typo. Booked a call on Wednesday, October 15, 2025 11:00 AM…"
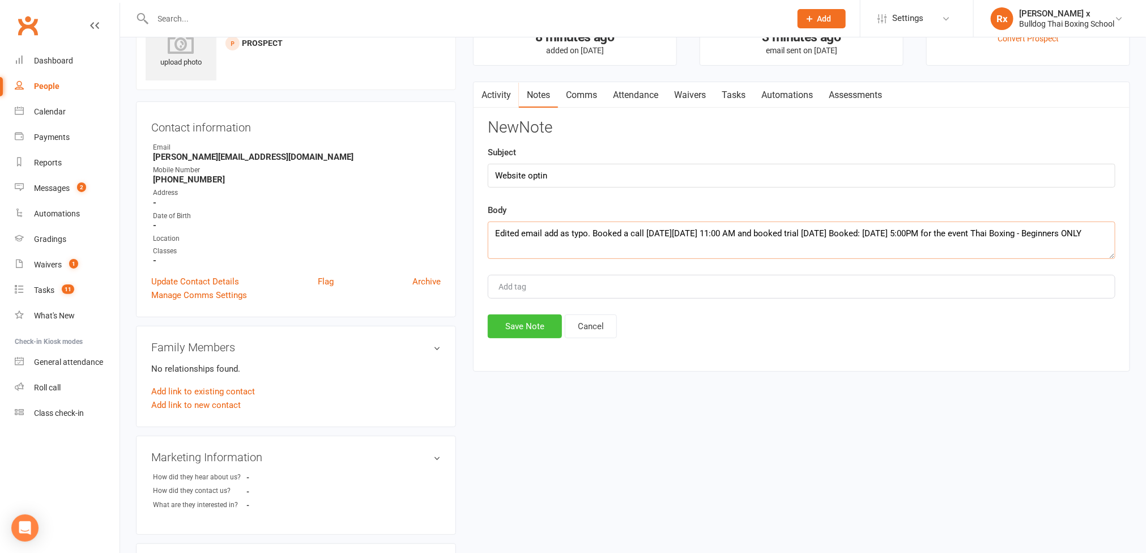
type textarea "Edited email add as typo. Booked a call on Wednesday, October 15, 2025 11:00 AM…"
click at [526, 335] on button "Save Note" at bounding box center [525, 326] width 74 height 24
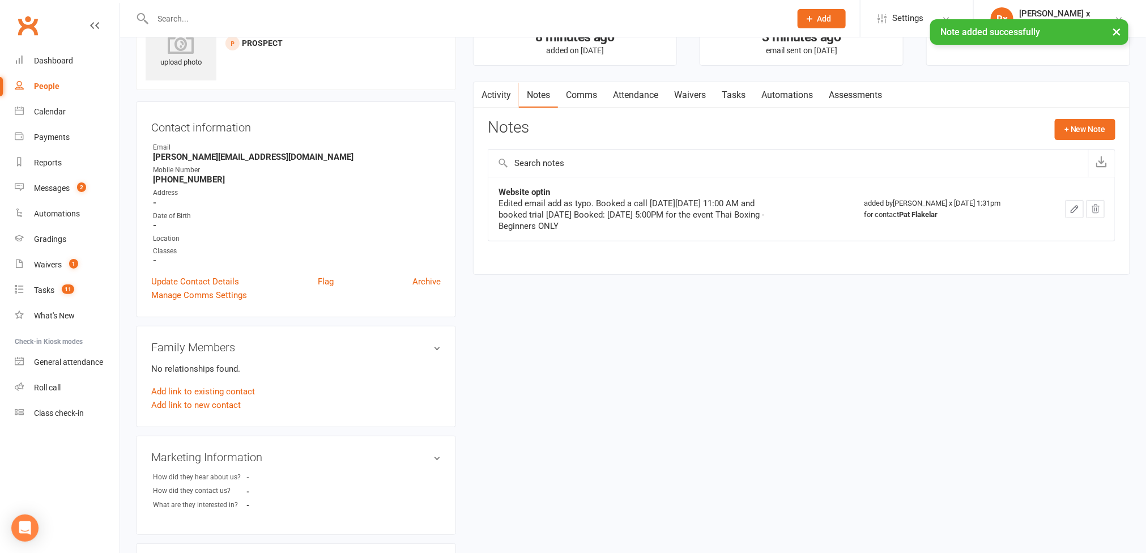
click at [735, 97] on link "Tasks" at bounding box center [734, 95] width 40 height 26
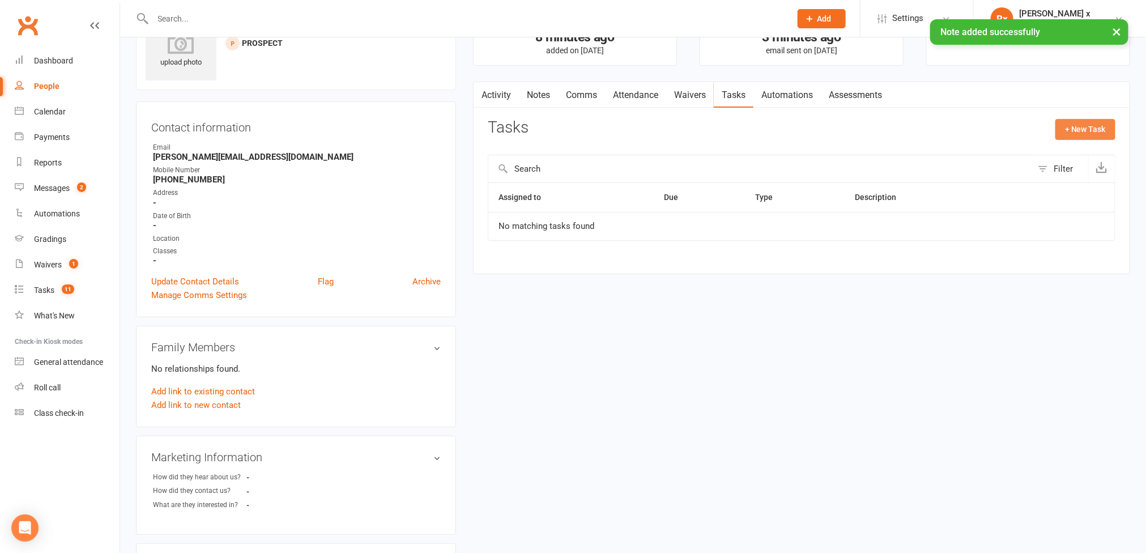
click at [1083, 131] on button "+ New Task" at bounding box center [1085, 129] width 60 height 20
select select "45795"
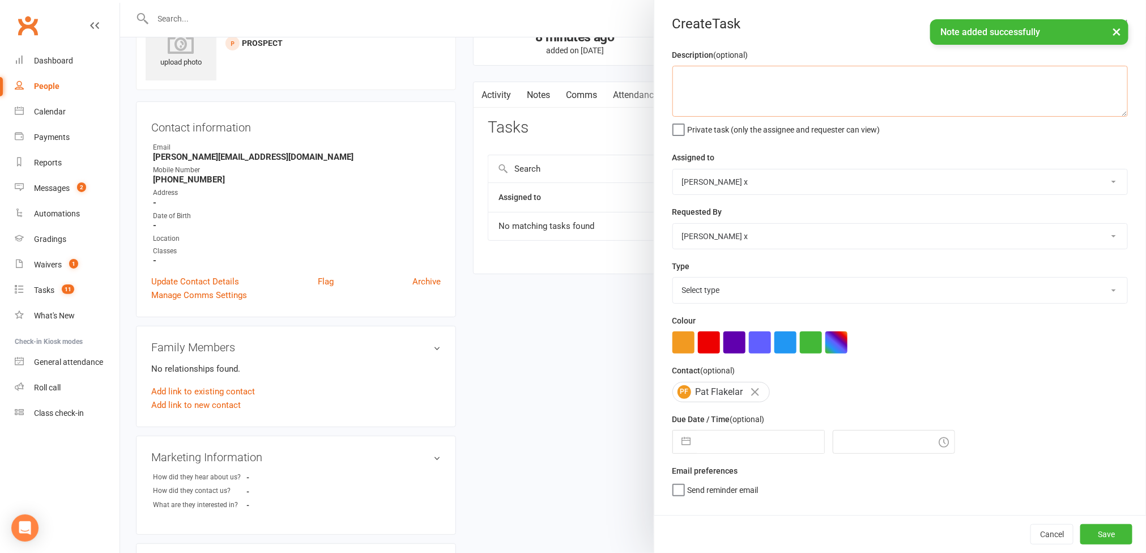
click at [719, 95] on textarea at bounding box center [899, 91] width 455 height 51
paste textarea "Edited email add as typo. Booked a call on Wednesday, October 15, 2025 11:00 AM…"
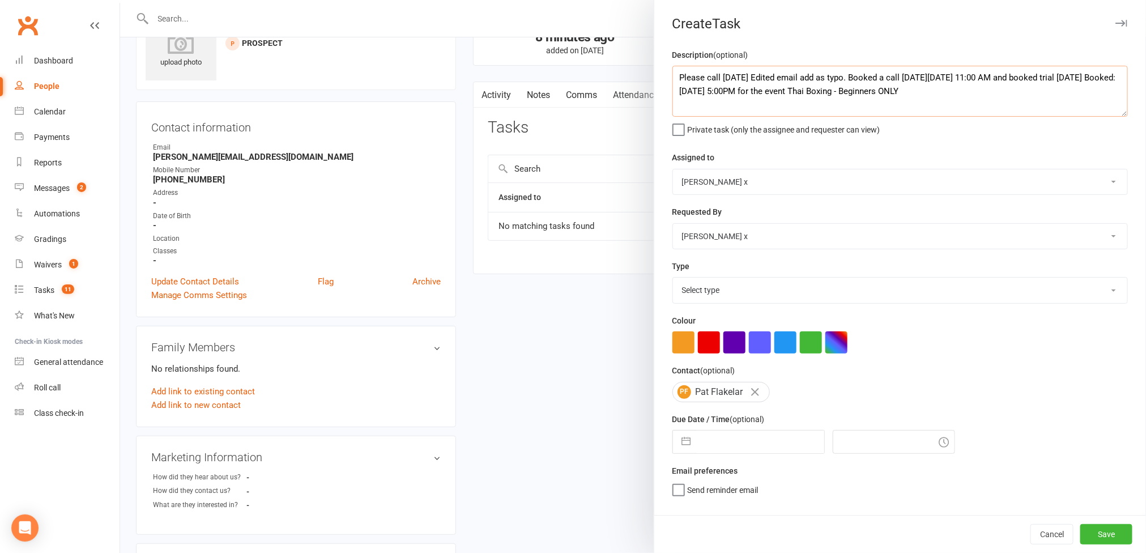
drag, startPoint x: 852, startPoint y: 80, endPoint x: 752, endPoint y: 77, distance: 100.3
click at [752, 77] on textarea "Please call tomorrow Edited email add as typo. Booked a call on Wednesday, Octo…" at bounding box center [899, 91] width 455 height 51
type textarea "Please call tomorrow, resend waiver as typo on email address. Booked a call on …"
click at [1089, 184] on select "Bulldog GYm Alex O'Neil Rhoda x Nick Stone Lara Ahola Mark Ward Personal Traine…" at bounding box center [900, 181] width 454 height 25
select select "12940"
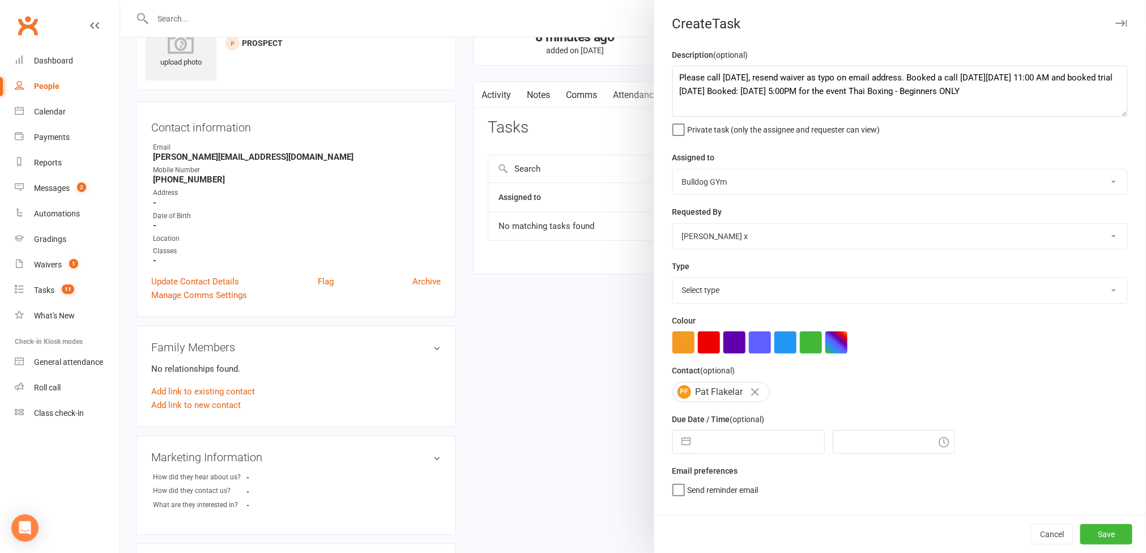
click at [673, 170] on select "Bulldog GYm Alex O'Neil Rhoda x Nick Stone Lara Ahola Mark Ward Personal Traine…" at bounding box center [900, 181] width 454 height 25
click at [1088, 302] on select "Select type Action E-mail Meeting Phone call Text Add new task type" at bounding box center [900, 290] width 454 height 25
select select "12048"
click at [673, 280] on select "Select type Action E-mail Meeting Phone call Text Add new task type" at bounding box center [900, 290] width 454 height 25
click at [756, 442] on input "text" at bounding box center [760, 441] width 127 height 23
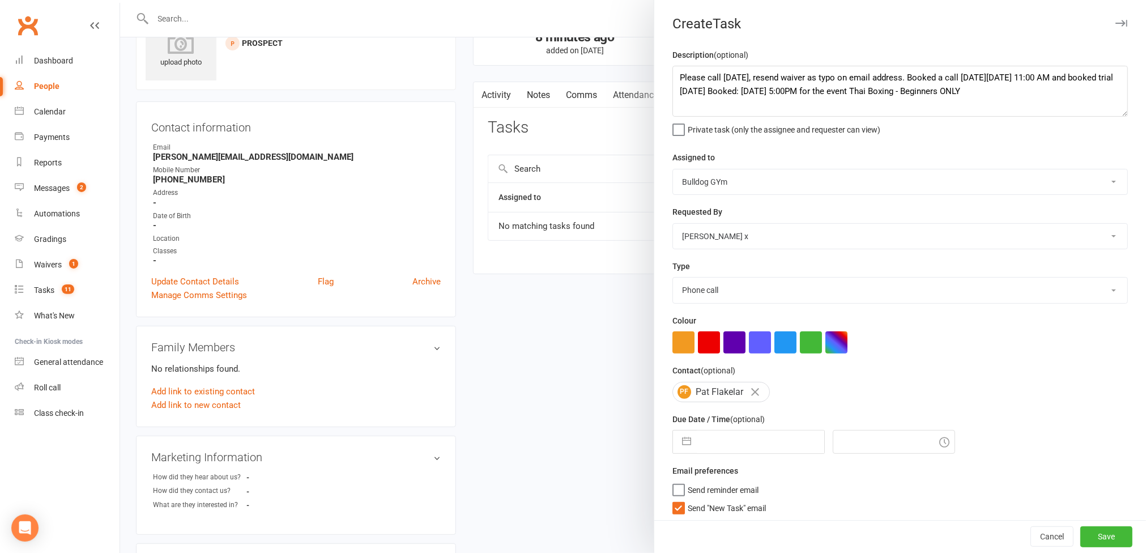
select select "8"
select select "2025"
select select "9"
select select "2025"
select select "10"
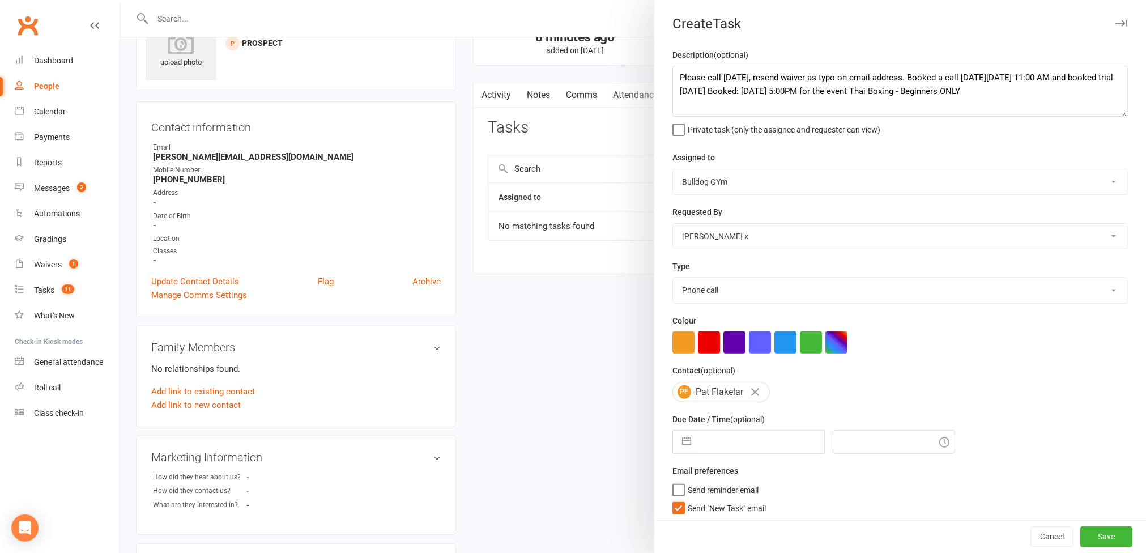
select select "2025"
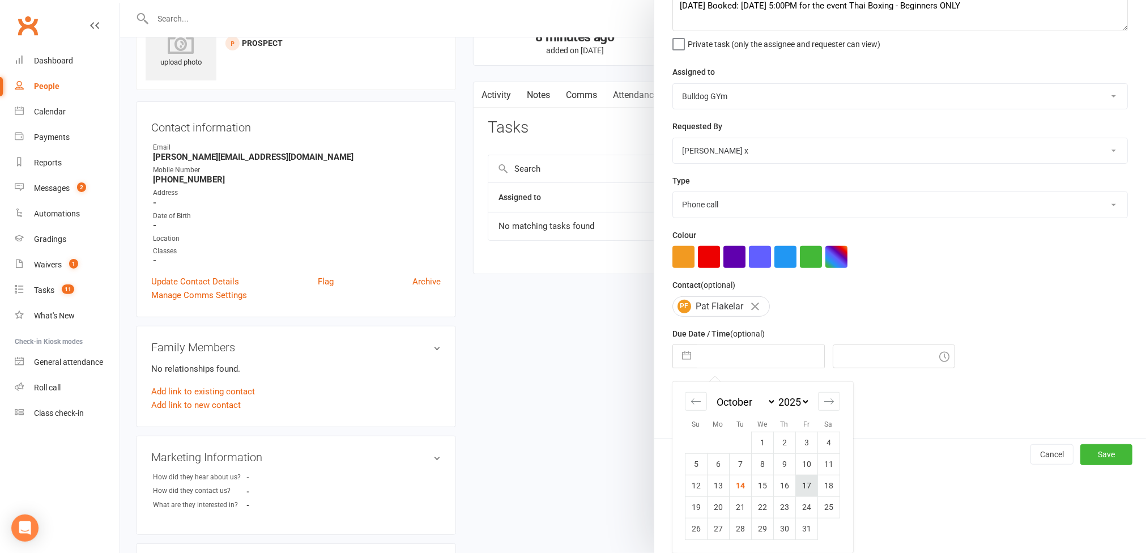
scroll to position [90, 0]
click at [1081, 202] on select "Action E-mail Meeting Phone call Text Add new task type" at bounding box center [900, 204] width 454 height 25
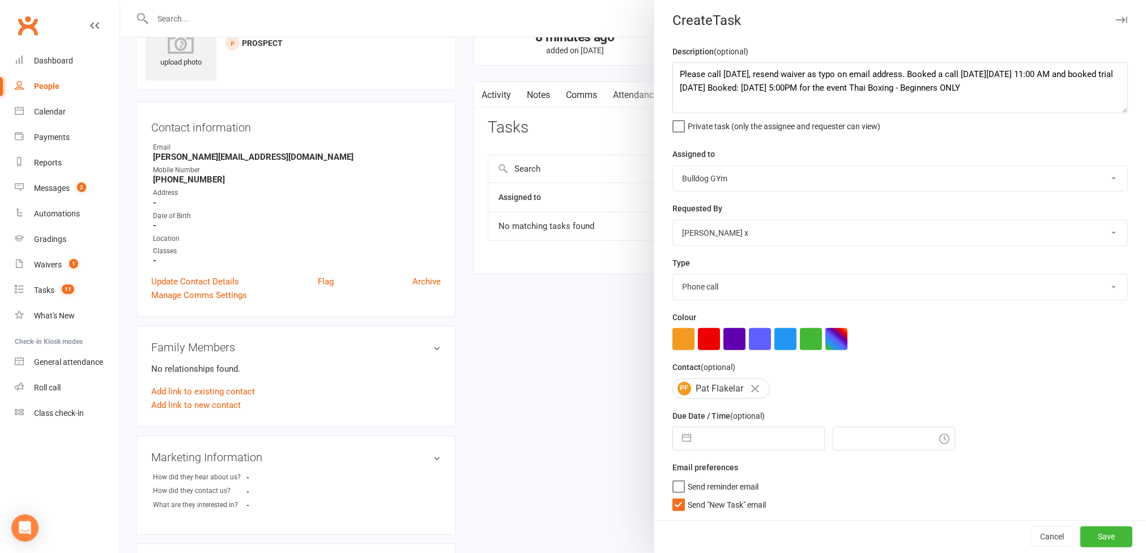
select select "12047"
click at [673, 274] on select "Action E-mail Meeting Phone call Text Add new task type" at bounding box center [900, 286] width 454 height 25
click at [748, 444] on input "text" at bounding box center [760, 438] width 127 height 23
select select "8"
select select "2025"
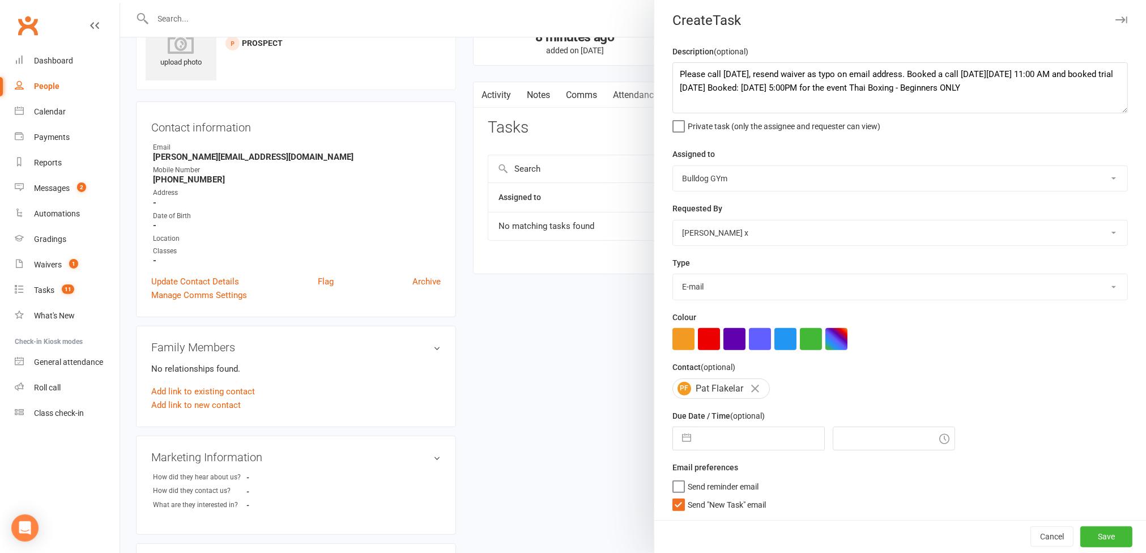
select select "9"
select select "2025"
select select "10"
select select "2025"
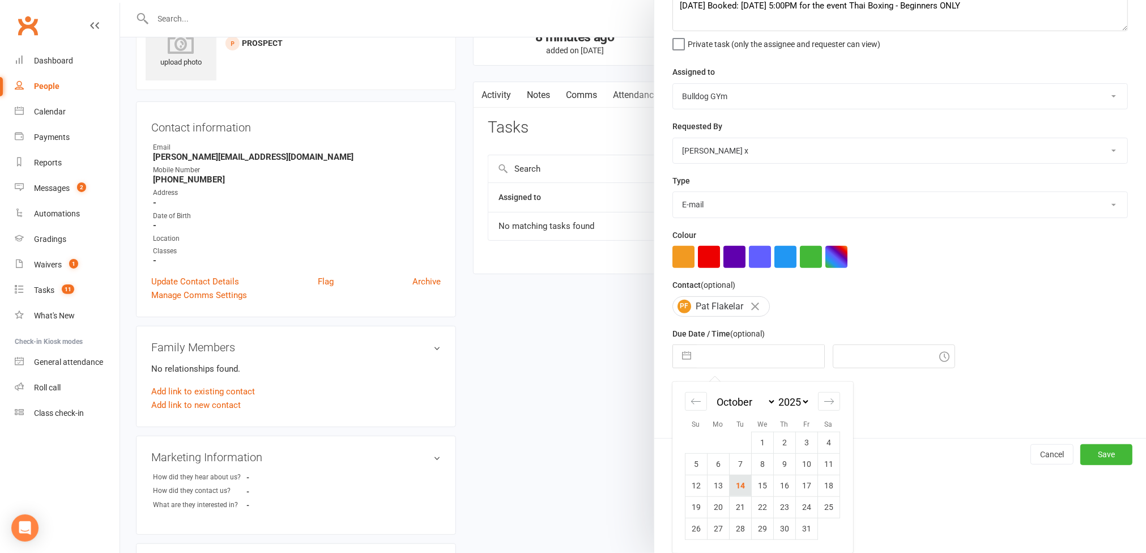
click at [739, 484] on td "14" at bounding box center [740, 486] width 22 height 22
type input "14 Oct 2025"
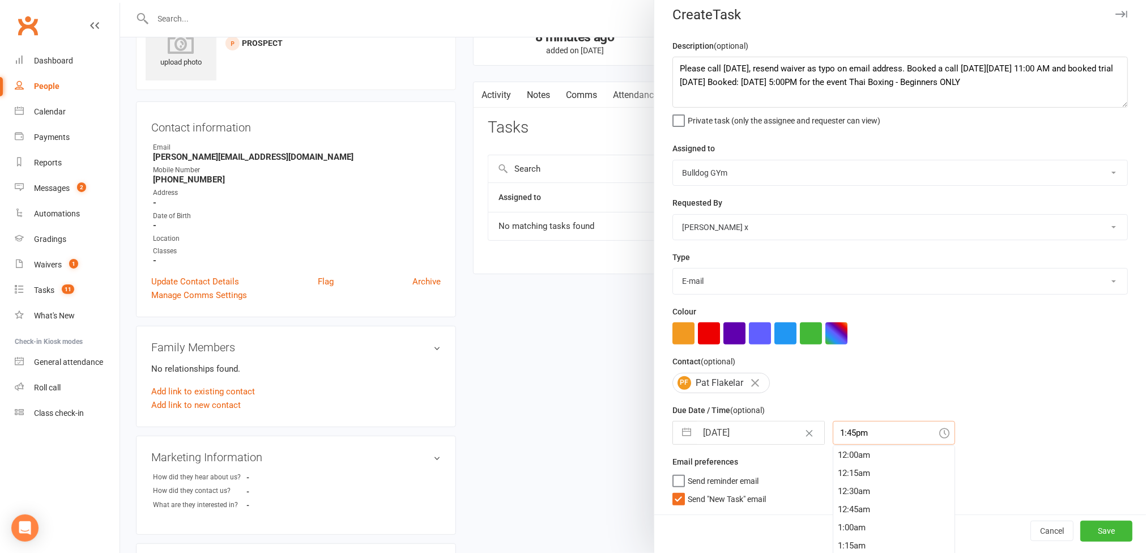
click at [868, 437] on input "1:45pm" at bounding box center [894, 433] width 122 height 24
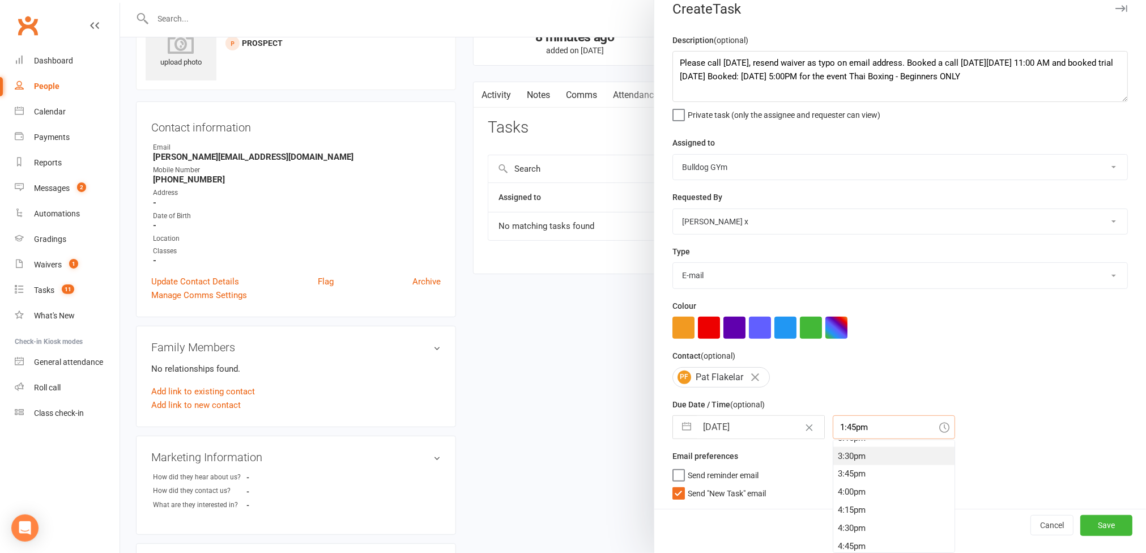
scroll to position [1147, 0]
click at [833, 517] on div "4:45pm" at bounding box center [893, 516] width 121 height 18
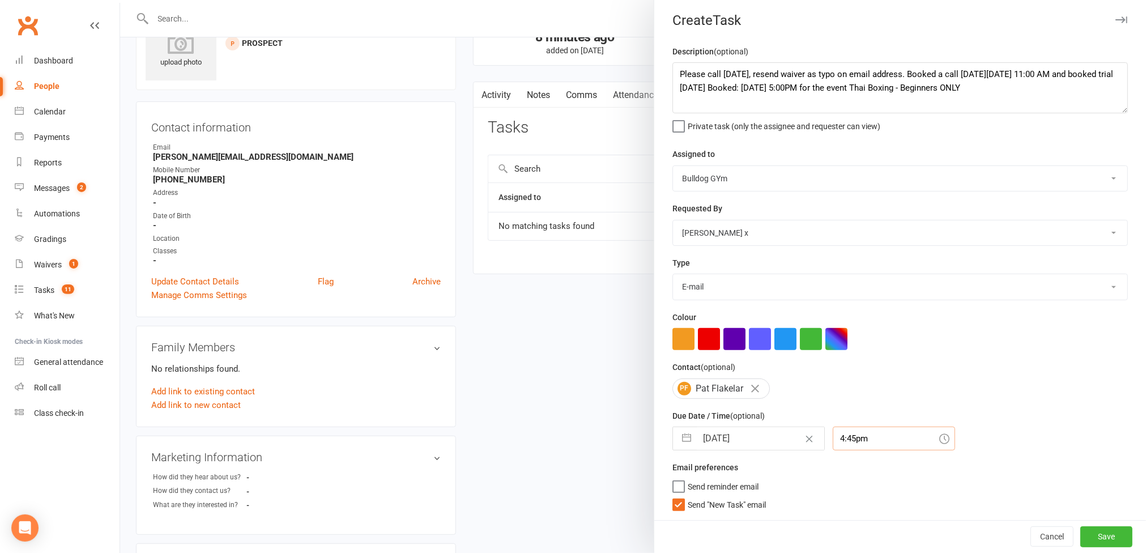
scroll to position [9, 0]
click at [858, 442] on input "4:45pm" at bounding box center [894, 438] width 122 height 24
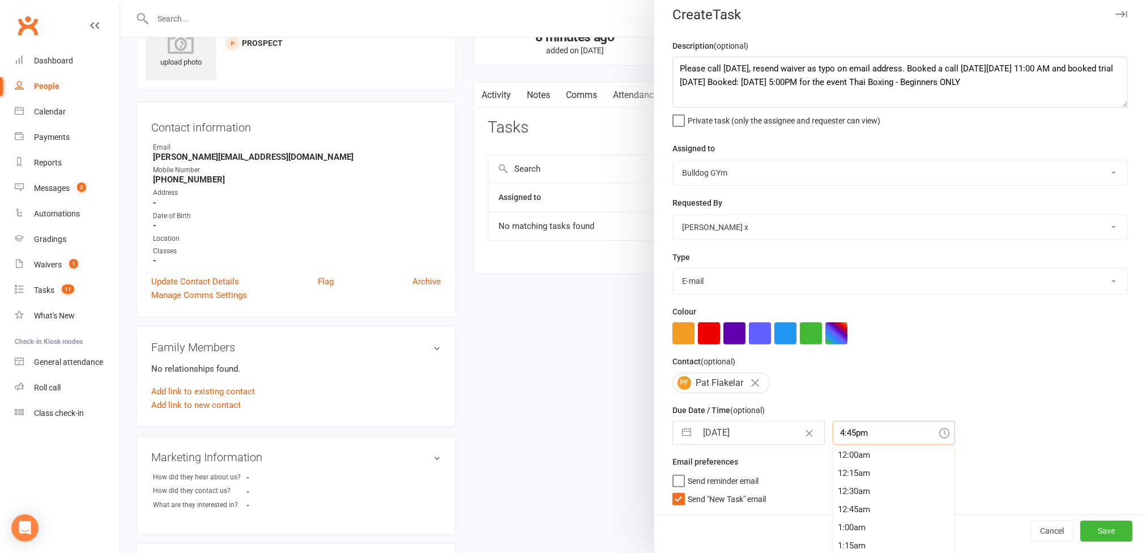
scroll to position [1194, 0]
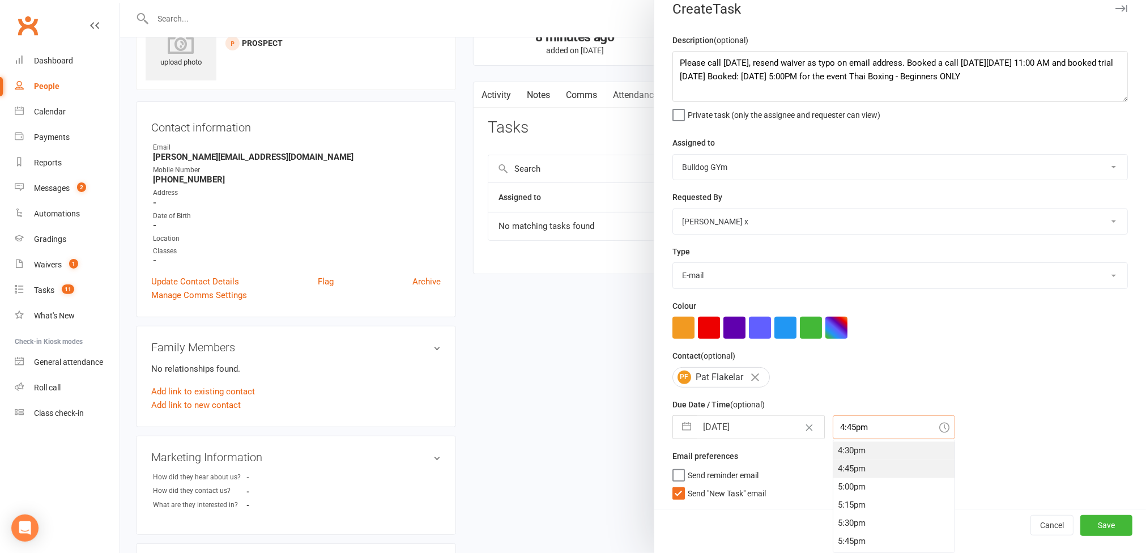
click at [839, 454] on div "4:30pm" at bounding box center [893, 451] width 121 height 18
type input "4:30pm"
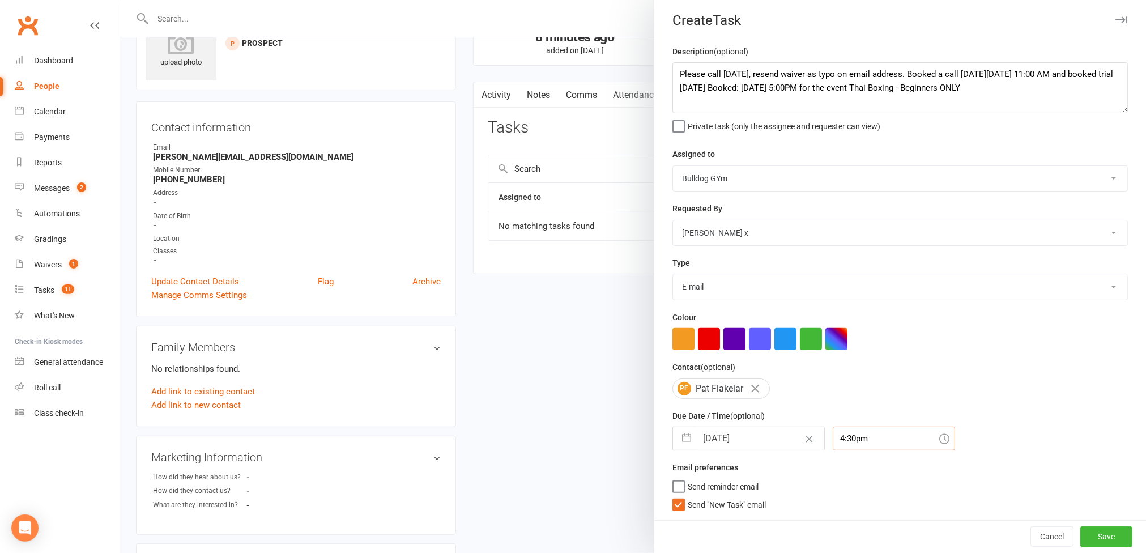
scroll to position [9, 0]
click at [1080, 534] on button "Save" at bounding box center [1106, 536] width 52 height 20
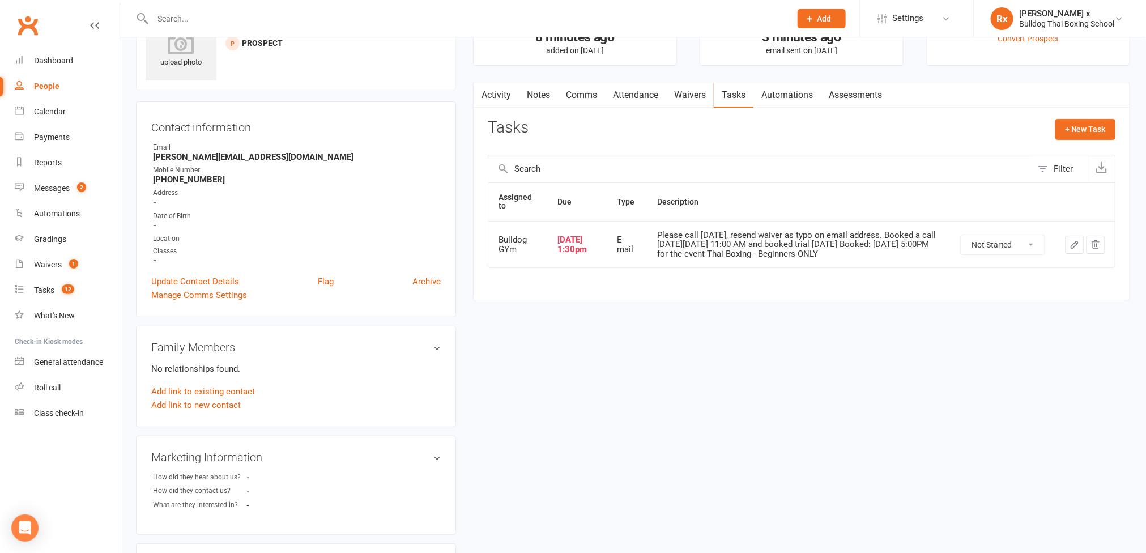
scroll to position [0, 0]
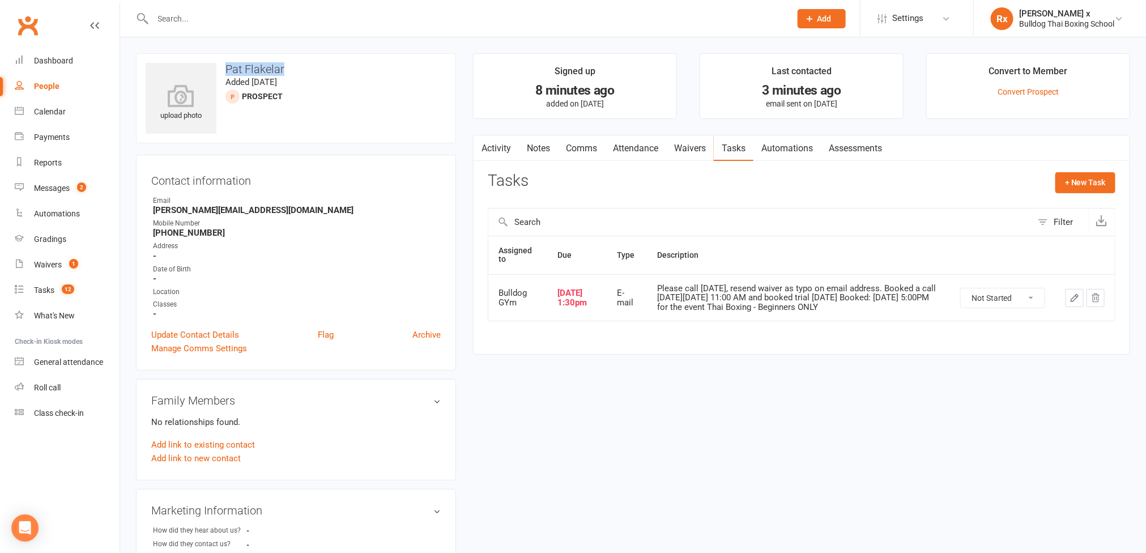
drag, startPoint x: 224, startPoint y: 68, endPoint x: 303, endPoint y: 66, distance: 78.7
click at [303, 66] on h3 "Pat Flakelar" at bounding box center [296, 69] width 301 height 12
copy h3 "Pat Flakelar"
click at [500, 148] on link "Activity" at bounding box center [495, 148] width 45 height 26
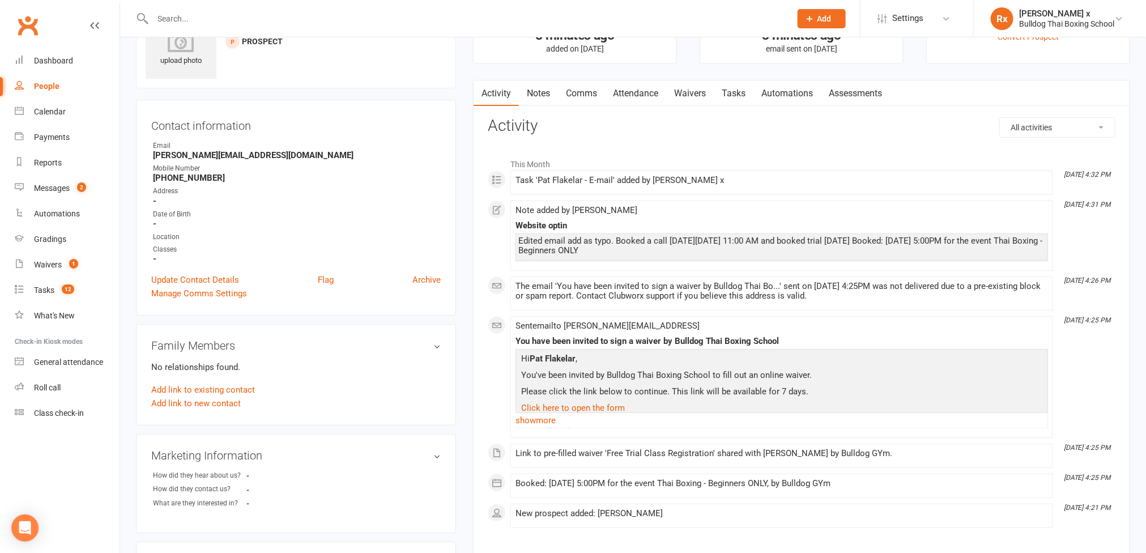
scroll to position [85, 0]
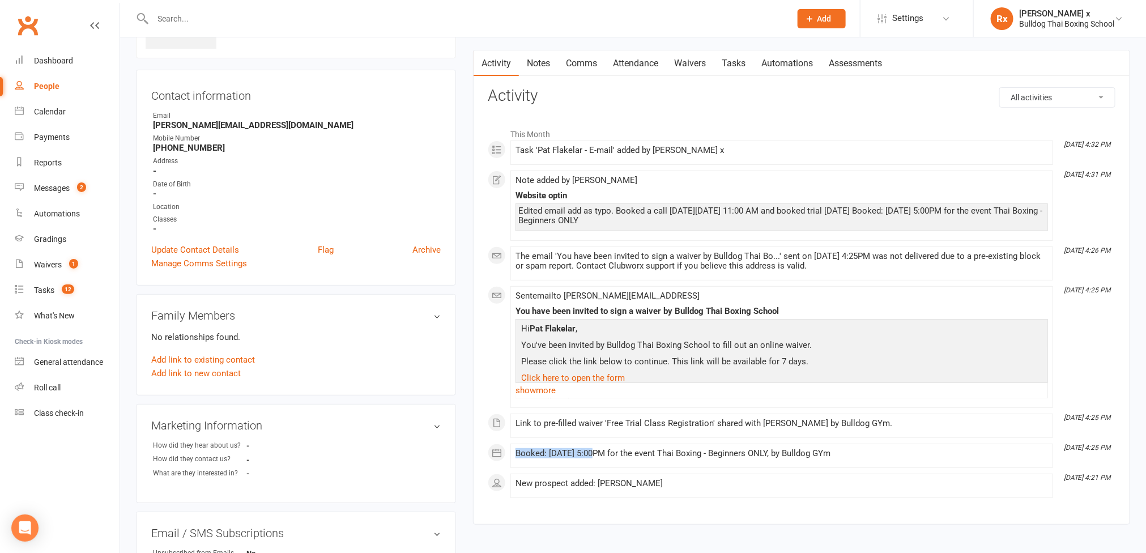
drag, startPoint x: 593, startPoint y: 459, endPoint x: 517, endPoint y: 459, distance: 76.5
click at [517, 458] on div "Booked: 14 Oct 2025 at 5:00PM for the event Thai Boxing - Beginners ONLY, by Bu…" at bounding box center [781, 454] width 532 height 10
drag, startPoint x: 528, startPoint y: 456, endPoint x: 561, endPoint y: 316, distance: 143.6
click at [561, 316] on div "You have been invited to sign a waiver by Bulldog Thai Boxing School" at bounding box center [781, 311] width 532 height 10
drag, startPoint x: 594, startPoint y: 459, endPoint x: 512, endPoint y: 457, distance: 81.6
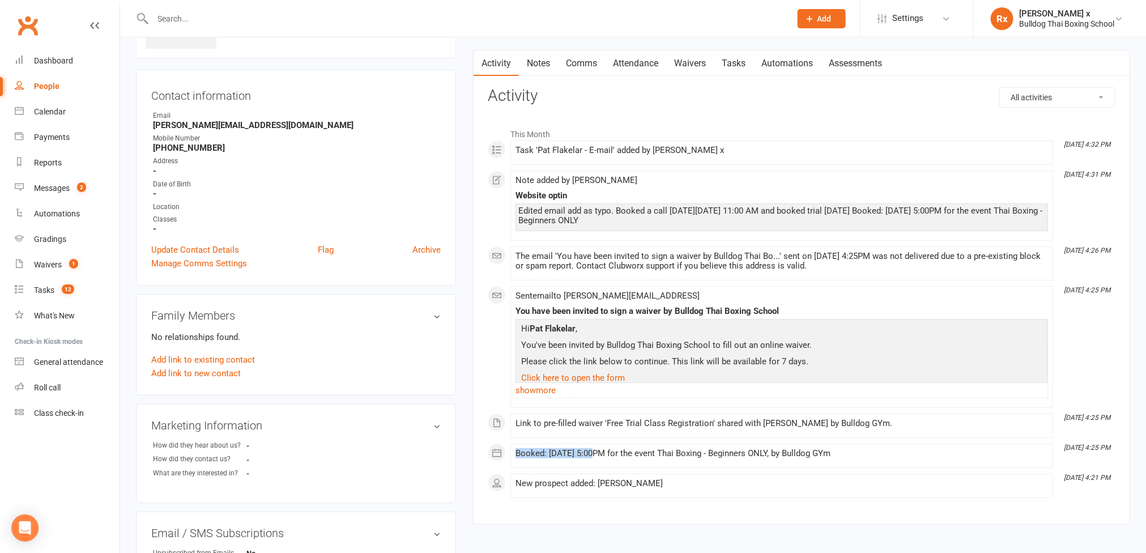
click at [512, 457] on li "Oct 14, 4:25 PM Booked: 14 Oct 2025 at 5:00PM for the event Thai Boxing - Begin…" at bounding box center [781, 455] width 543 height 24
copy div "Booked: 14 Oct 2025"
click at [268, 19] on input "text" at bounding box center [467, 19] width 634 height 16
paste input "Chris Lawley"
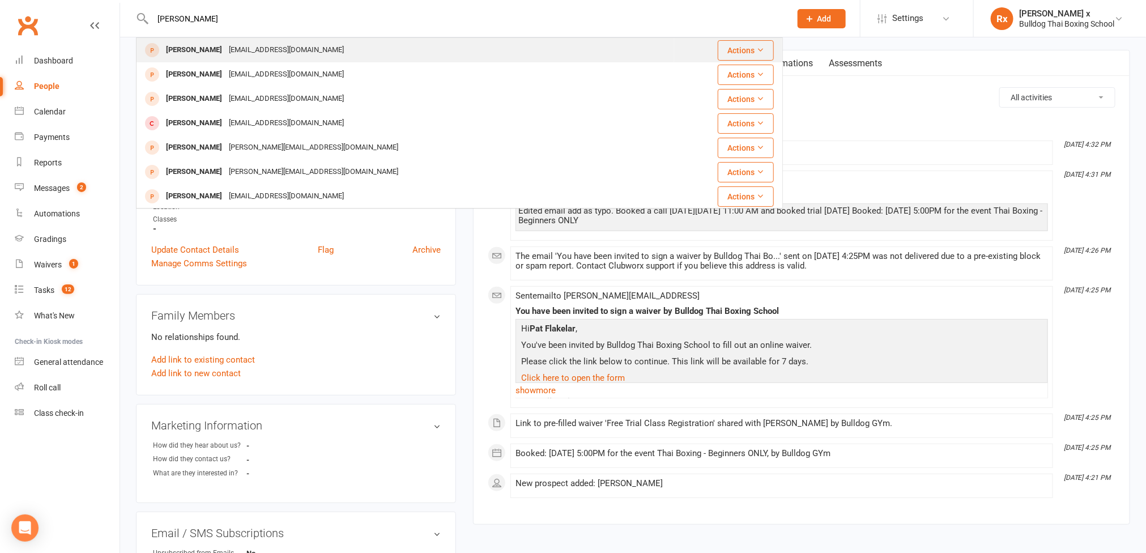
type input "Chris Lawley"
click at [228, 46] on div "cjlawley@outlook.com" at bounding box center [286, 50] width 122 height 16
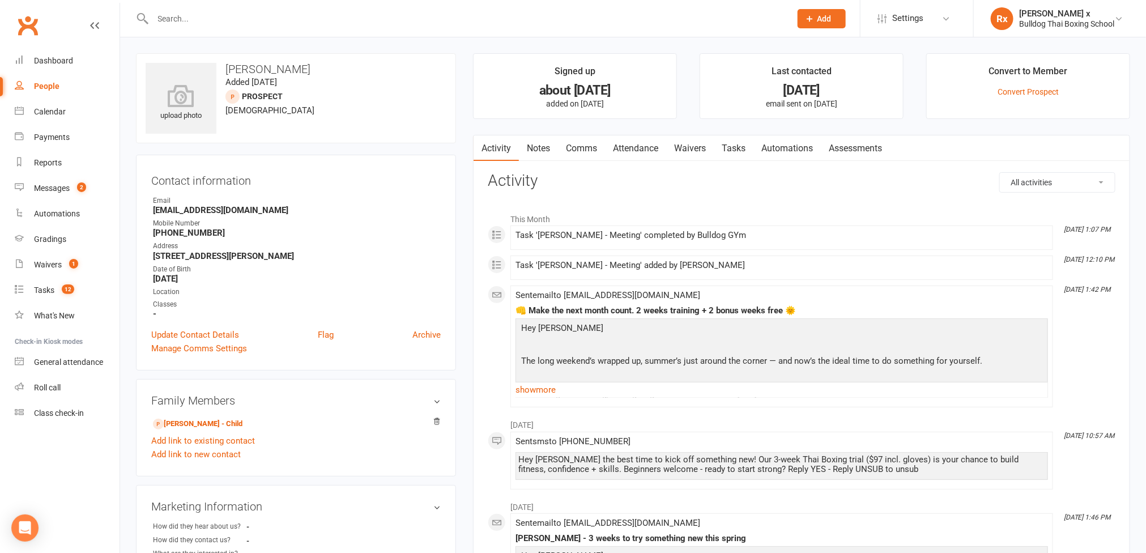
click at [544, 150] on link "Notes" at bounding box center [538, 148] width 39 height 26
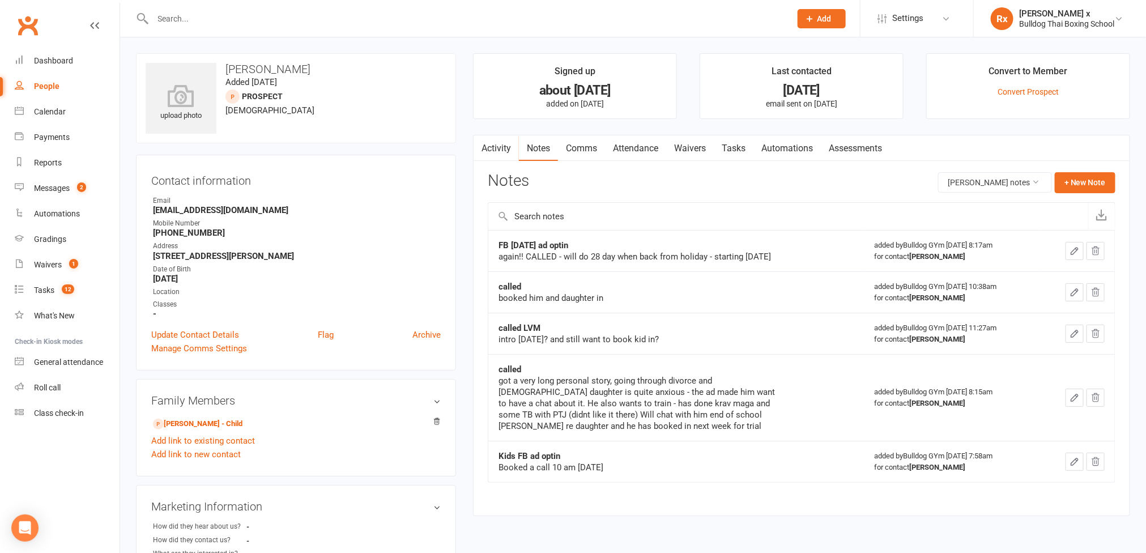
click at [55, 82] on div "People" at bounding box center [46, 86] width 25 height 9
select select "100"
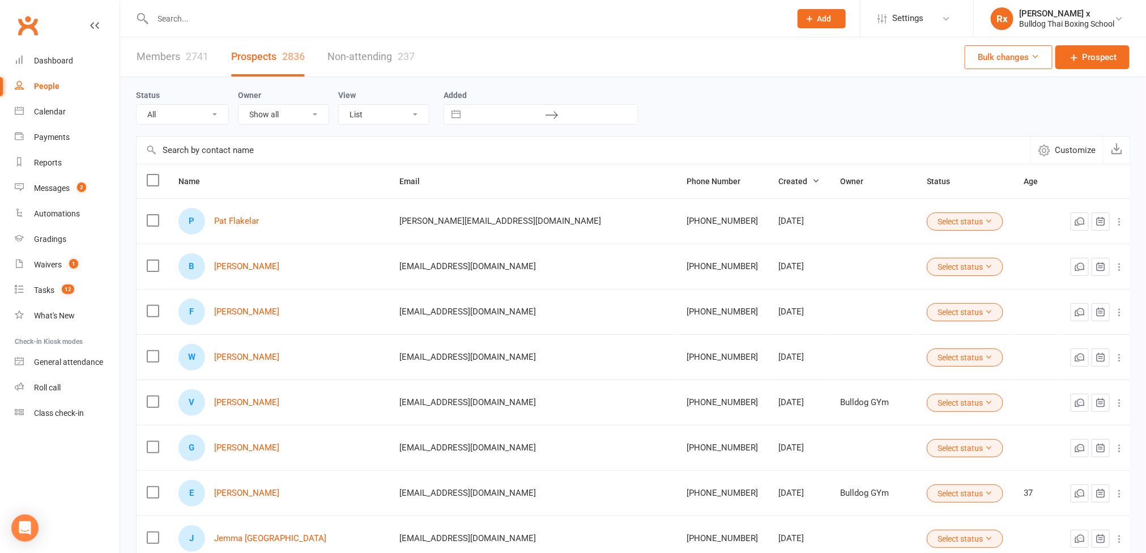
click at [194, 31] on div at bounding box center [459, 18] width 647 height 37
click at [195, 15] on input "text" at bounding box center [467, 19] width 634 height 16
paste input "Chris Lawley"
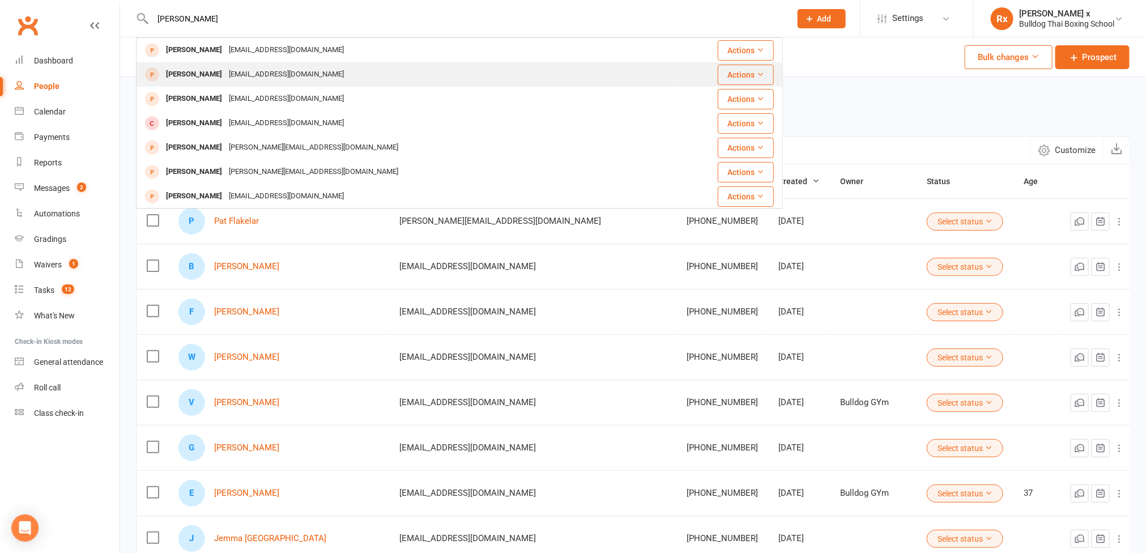
type input "Chris Lawley"
click at [204, 82] on div "Chris Lawley" at bounding box center [194, 74] width 63 height 16
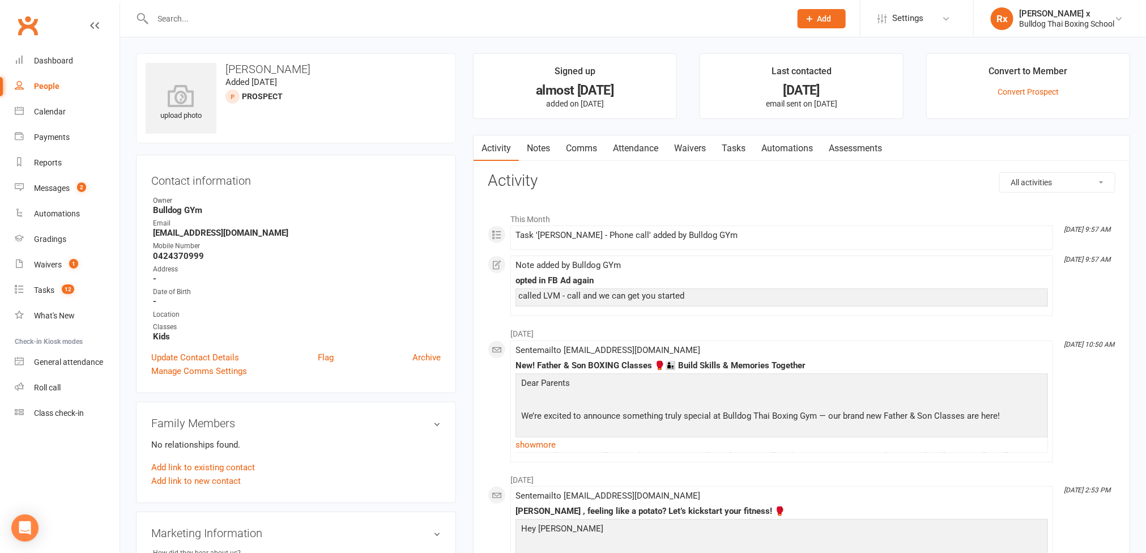
click at [48, 85] on div "People" at bounding box center [46, 86] width 25 height 9
select select "100"
